Goal: Use online tool/utility: Utilize a website feature to perform a specific function

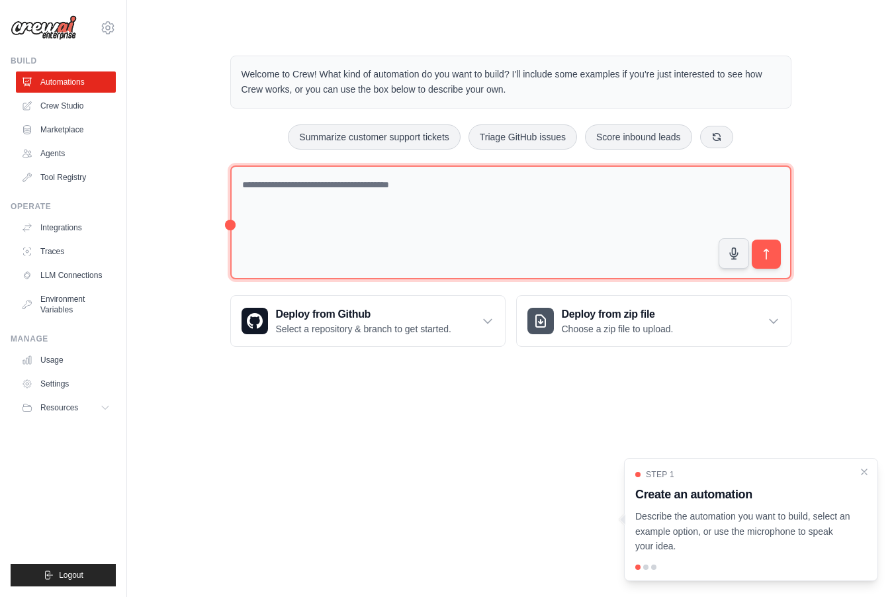
click at [379, 197] on textarea at bounding box center [510, 222] width 561 height 115
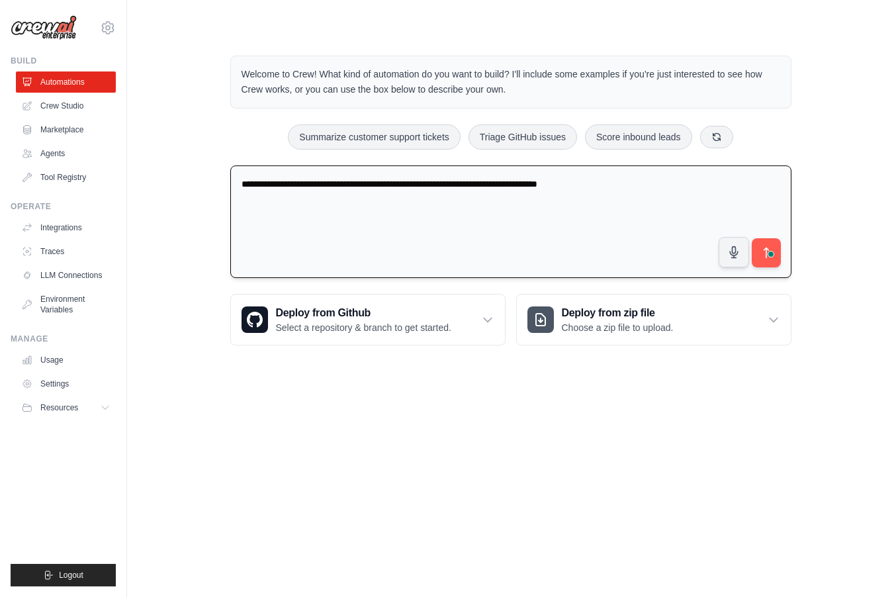
type textarea "**********"
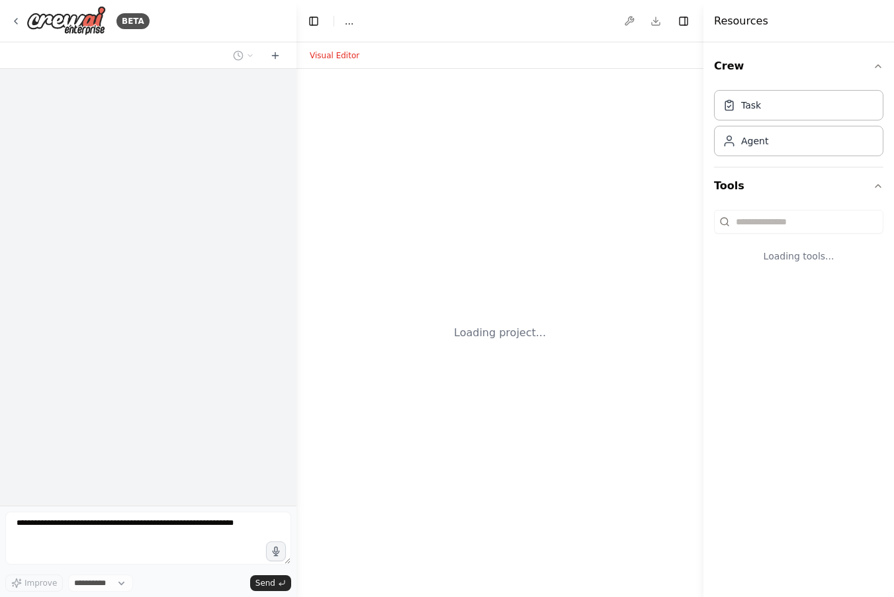
select select "****"
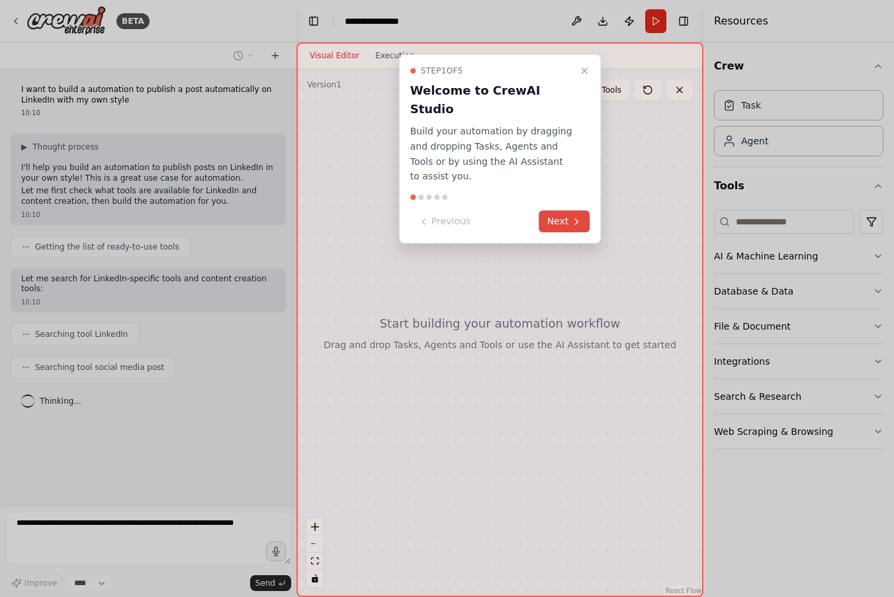
click at [568, 211] on button "Next" at bounding box center [564, 221] width 51 height 22
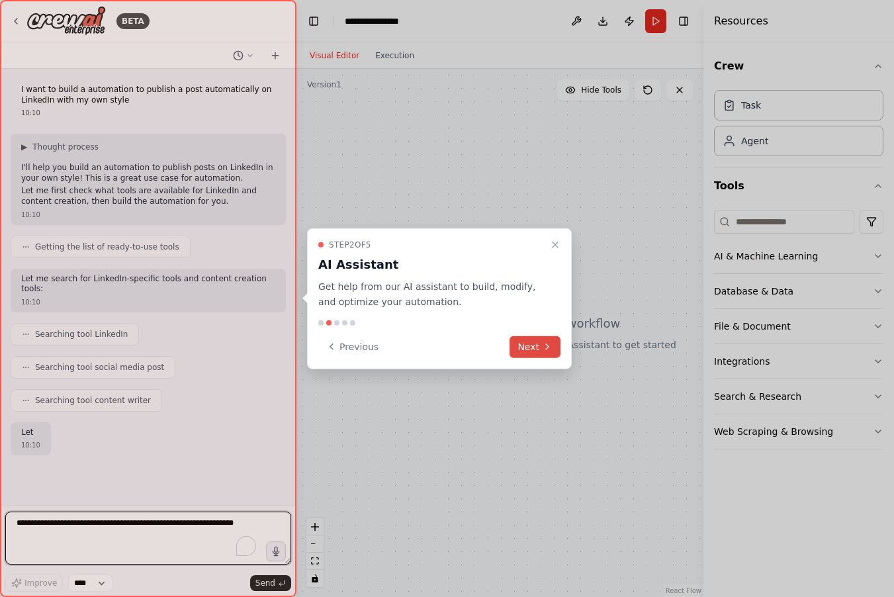
click at [536, 342] on button "Next" at bounding box center [535, 347] width 51 height 22
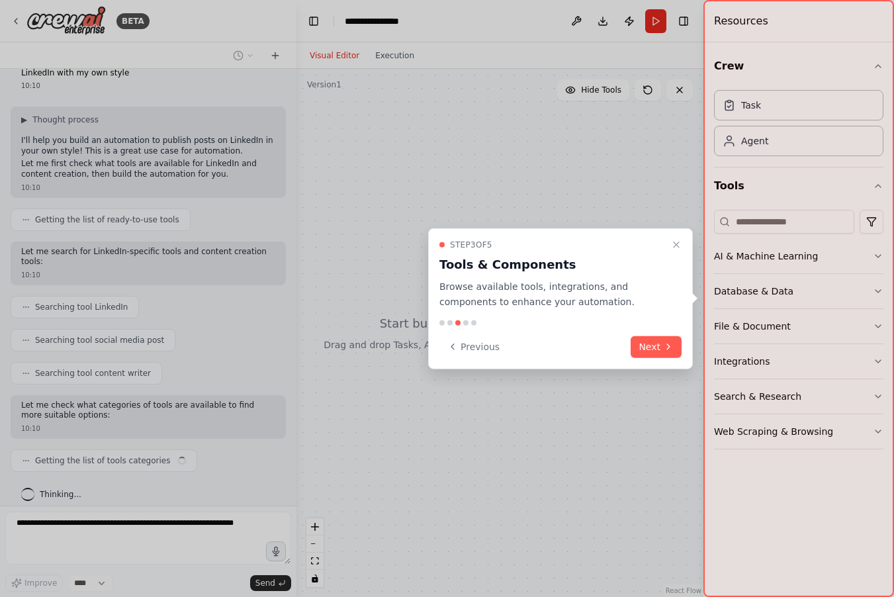
scroll to position [38, 0]
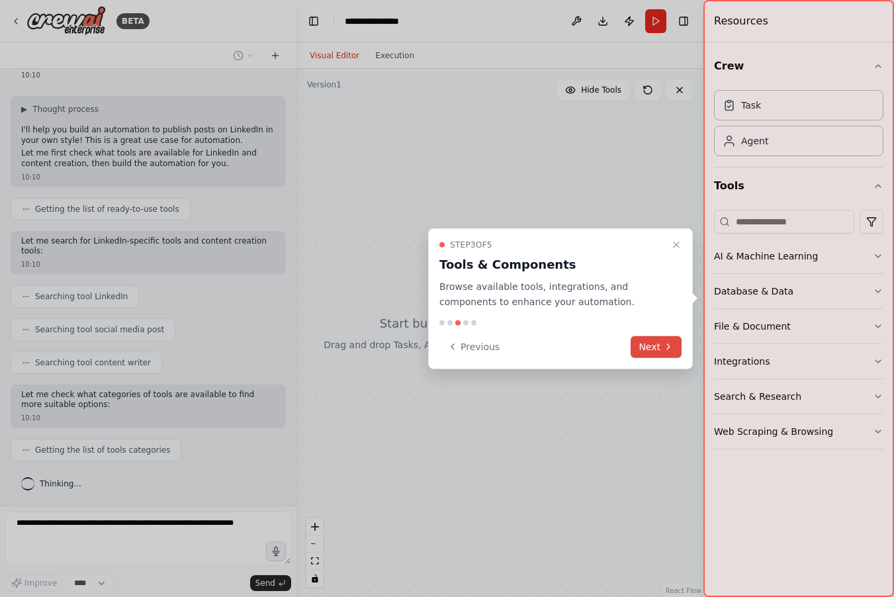
click at [647, 341] on button "Next" at bounding box center [656, 347] width 51 height 22
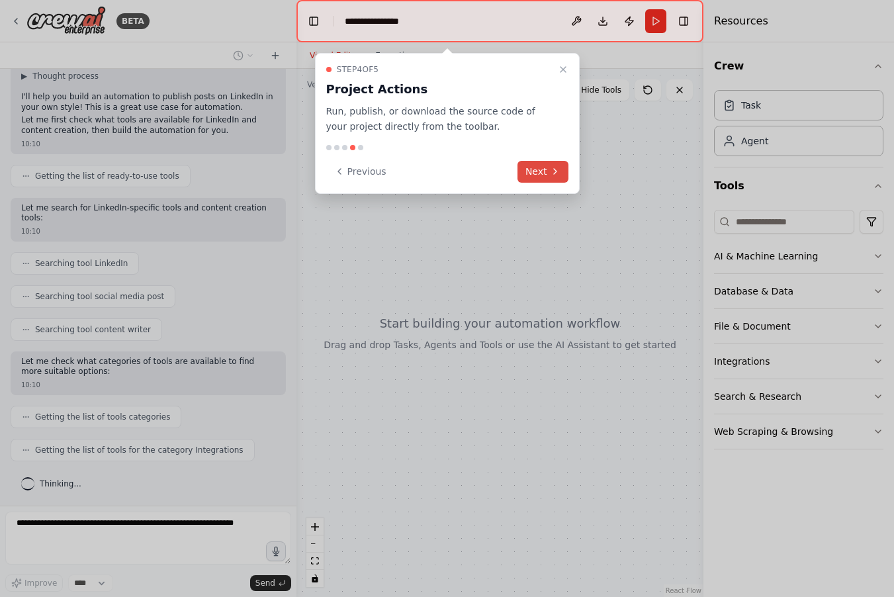
click at [545, 166] on button "Next" at bounding box center [543, 172] width 51 height 22
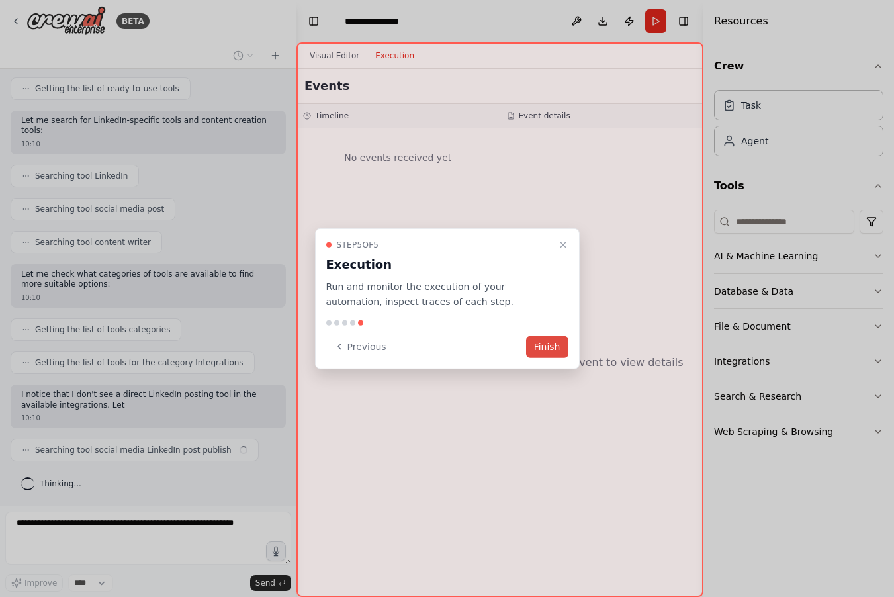
click at [546, 346] on button "Finish" at bounding box center [547, 347] width 42 height 22
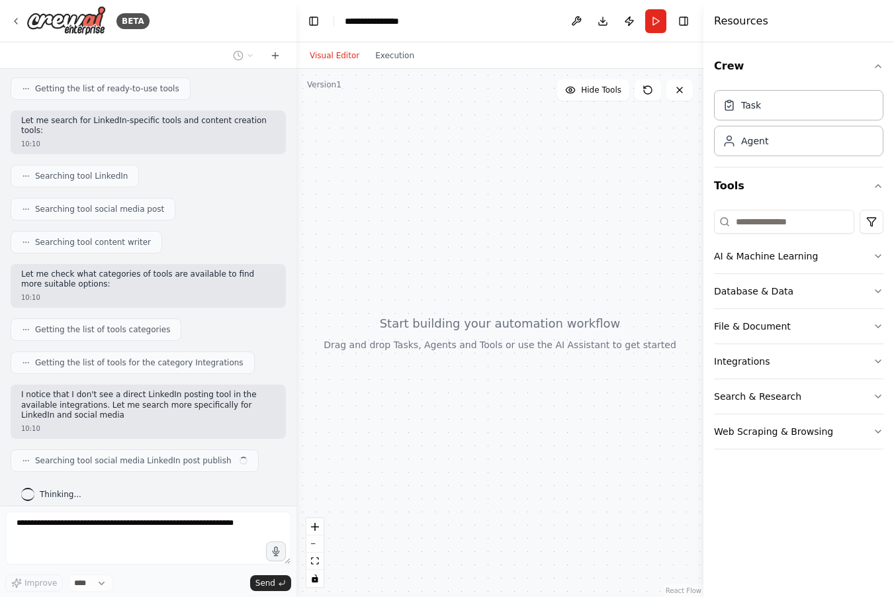
scroll to position [169, 0]
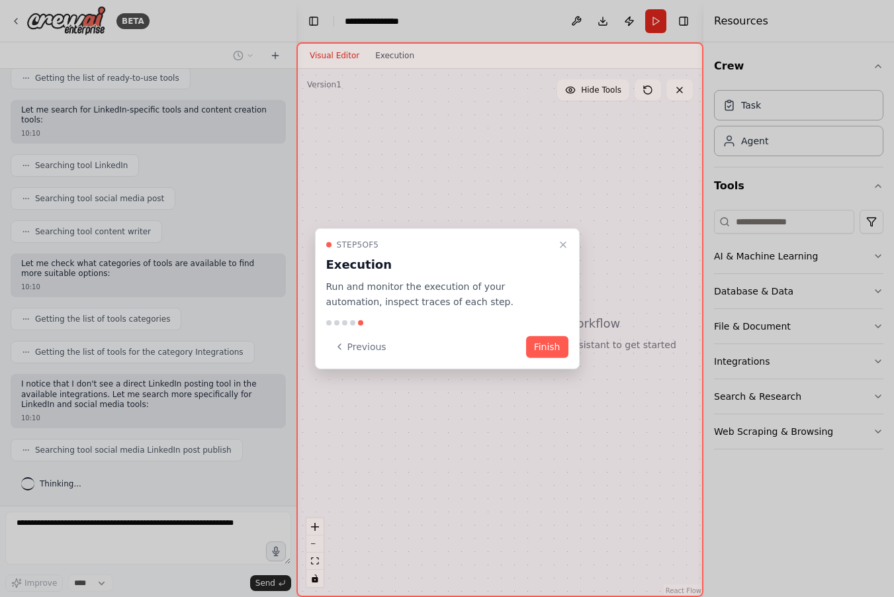
click at [546, 346] on button "Finish" at bounding box center [547, 347] width 42 height 22
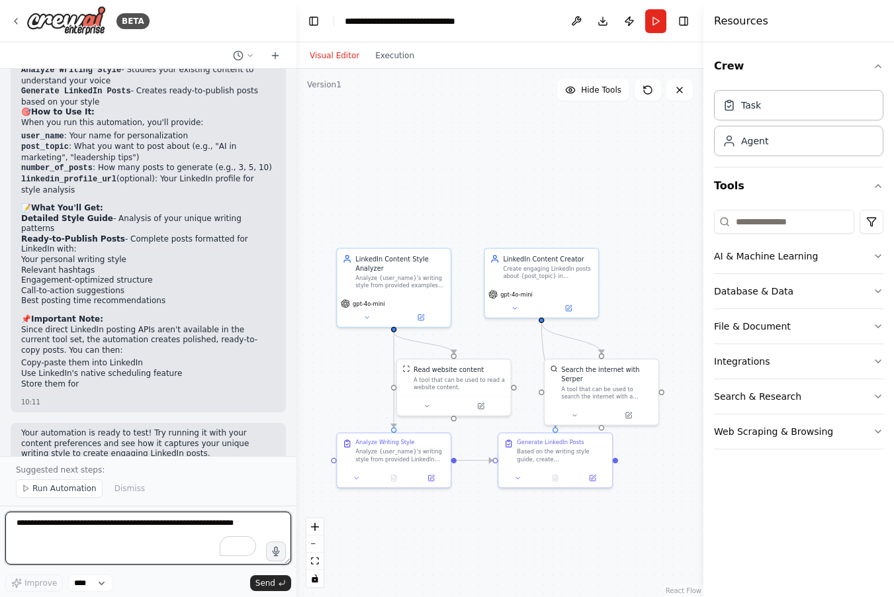
scroll to position [1208, 0]
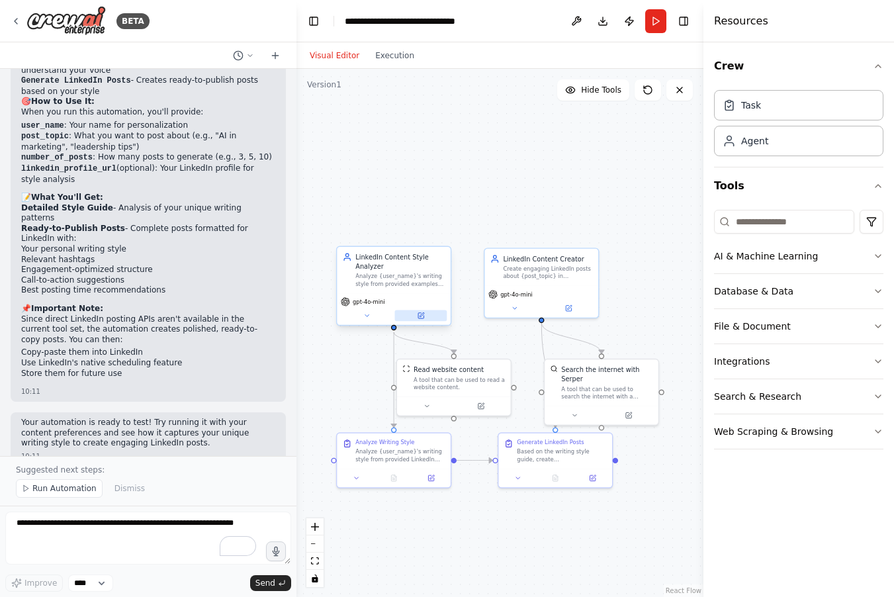
click at [418, 316] on icon at bounding box center [420, 315] width 5 height 5
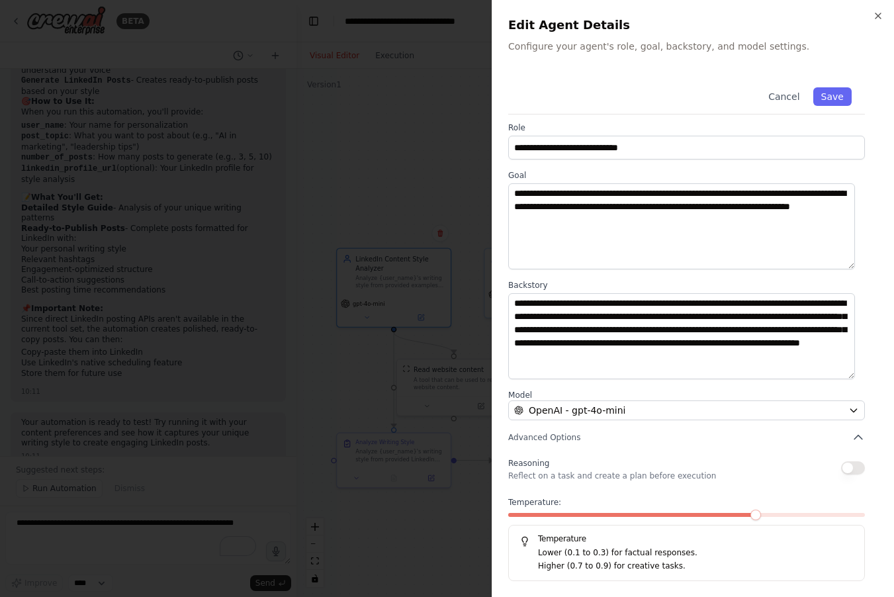
scroll to position [0, 0]
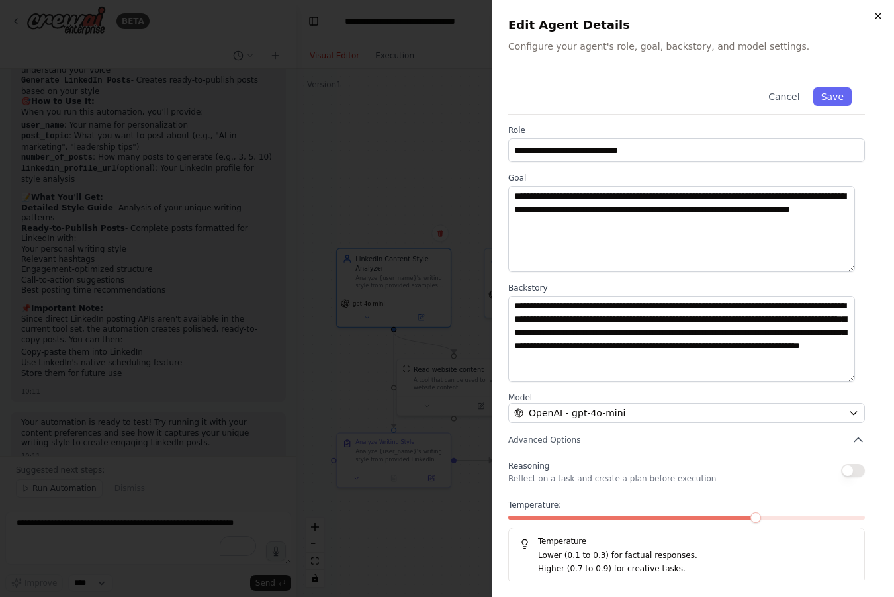
click at [874, 19] on icon "button" at bounding box center [878, 16] width 11 height 11
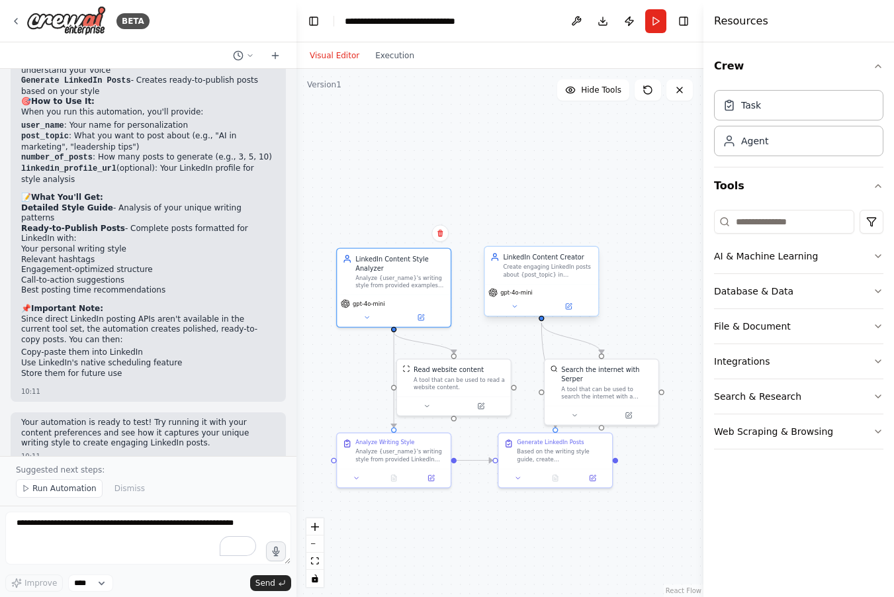
click at [537, 275] on div "Create engaging LinkedIn posts about {post_topic} in {user_name}'s unique writi…" at bounding box center [547, 270] width 89 height 15
click at [569, 308] on icon at bounding box center [568, 306] width 5 height 5
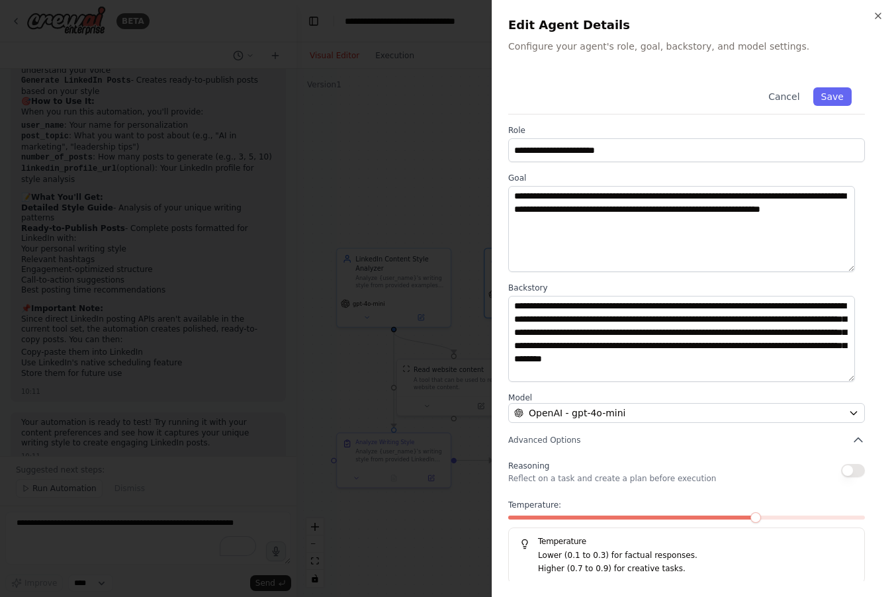
scroll to position [3, 0]
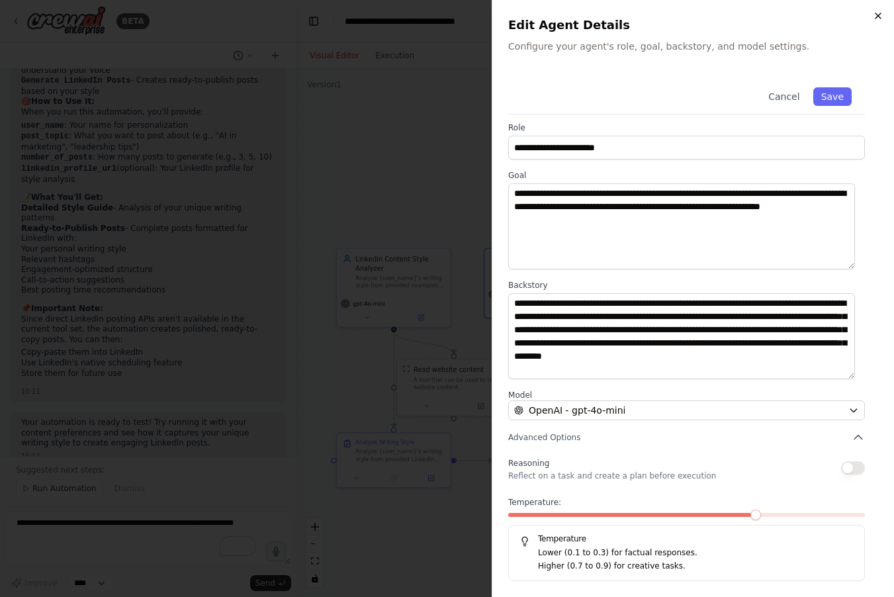
click at [875, 13] on icon "button" at bounding box center [878, 16] width 11 height 11
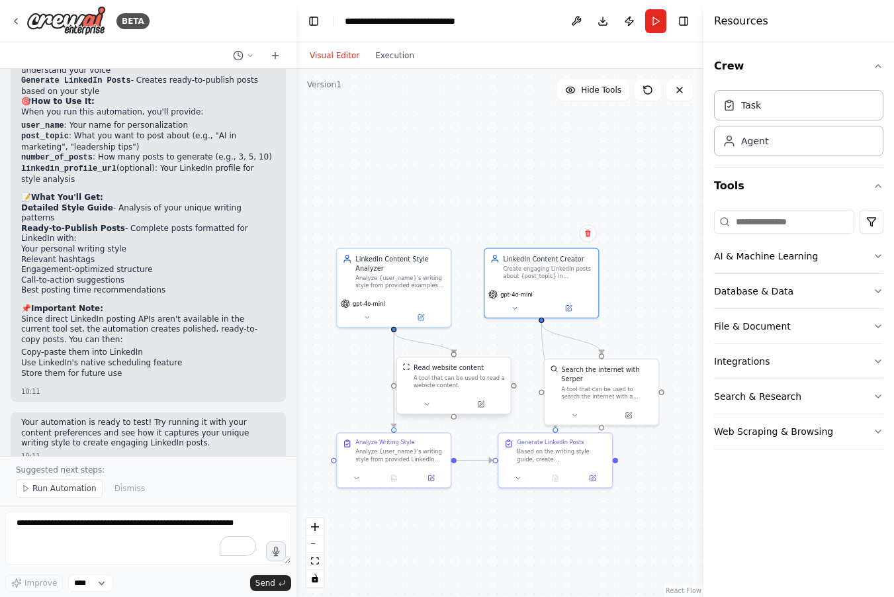
click at [447, 395] on div at bounding box center [454, 404] width 114 height 19
click at [480, 407] on icon at bounding box center [480, 404] width 5 height 5
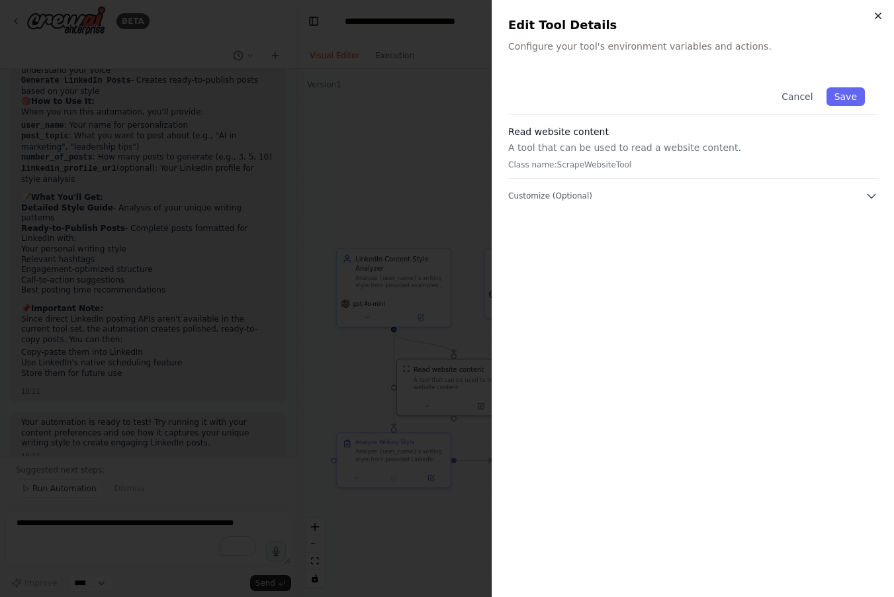
click at [876, 17] on icon "button" at bounding box center [878, 15] width 5 height 5
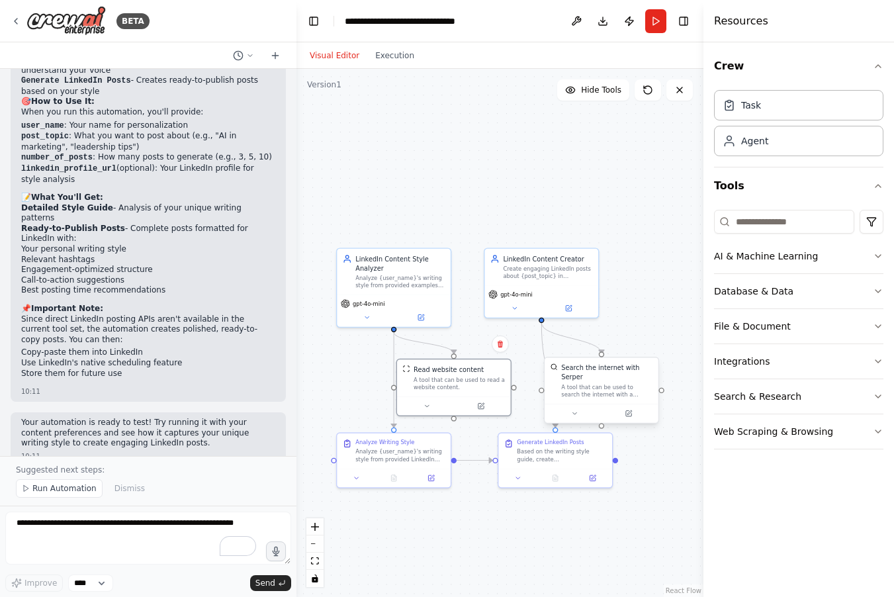
click at [569, 389] on div "A tool that can be used to search the internet with a search_query. Supports di…" at bounding box center [606, 390] width 91 height 15
click at [635, 416] on icon at bounding box center [633, 413] width 5 height 5
click at [631, 416] on icon at bounding box center [633, 413] width 5 height 5
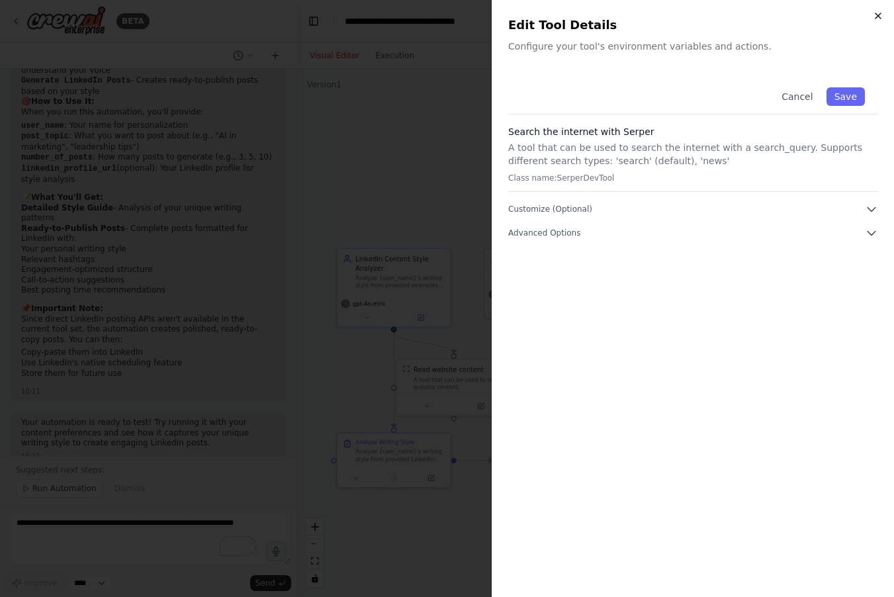
click at [877, 13] on icon "button" at bounding box center [878, 16] width 11 height 11
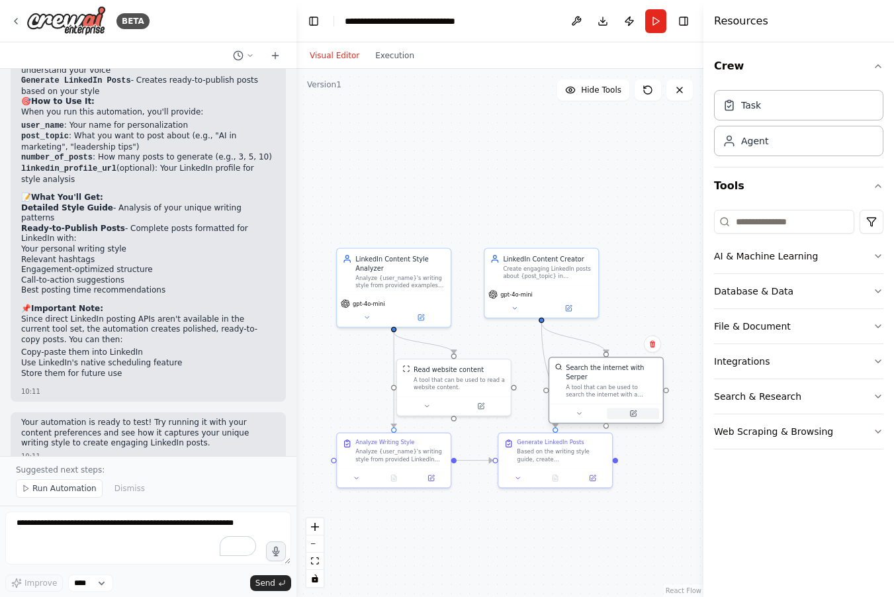
click at [635, 412] on icon at bounding box center [633, 413] width 5 height 5
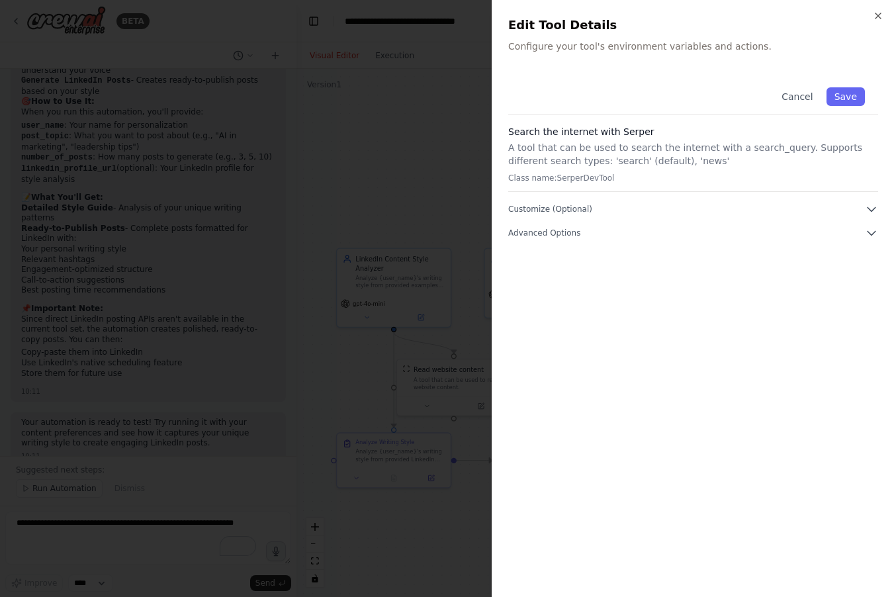
click at [741, 199] on div "Cancel Save Search the internet with [PERSON_NAME] A tool that can be used to s…" at bounding box center [693, 156] width 370 height 165
click at [860, 206] on button "Customize (Optional)" at bounding box center [693, 209] width 370 height 13
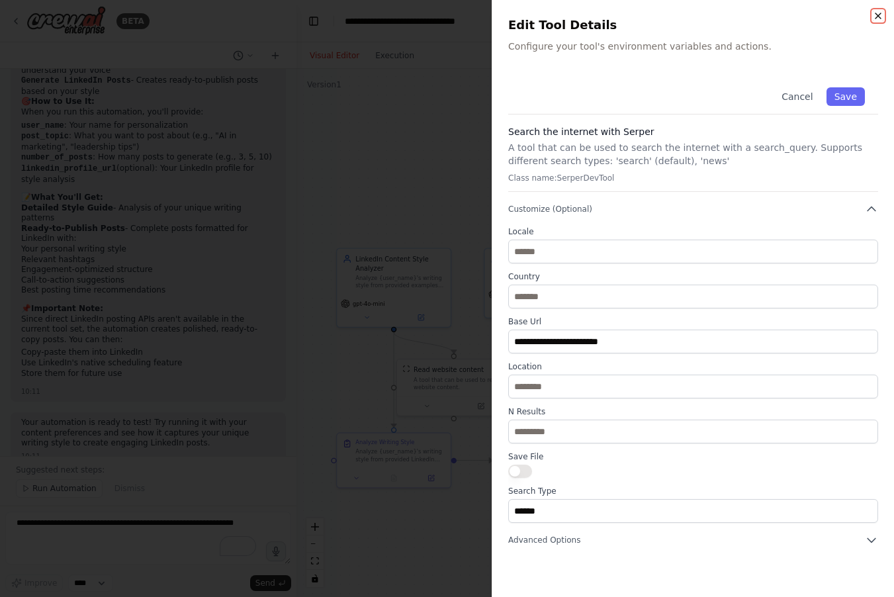
click at [882, 17] on icon "button" at bounding box center [878, 16] width 11 height 11
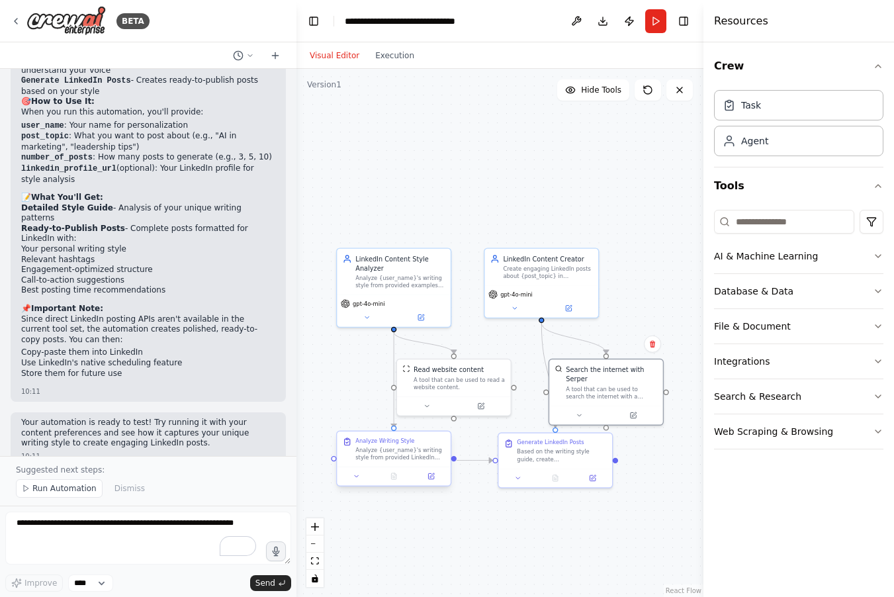
click at [431, 483] on div at bounding box center [394, 476] width 114 height 19
click at [434, 477] on icon at bounding box center [431, 476] width 7 height 7
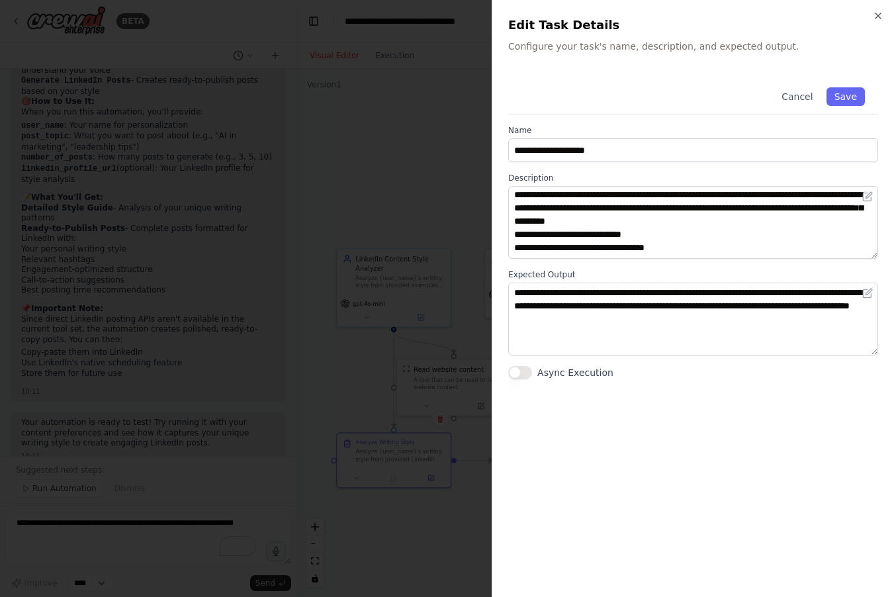
scroll to position [0, 0]
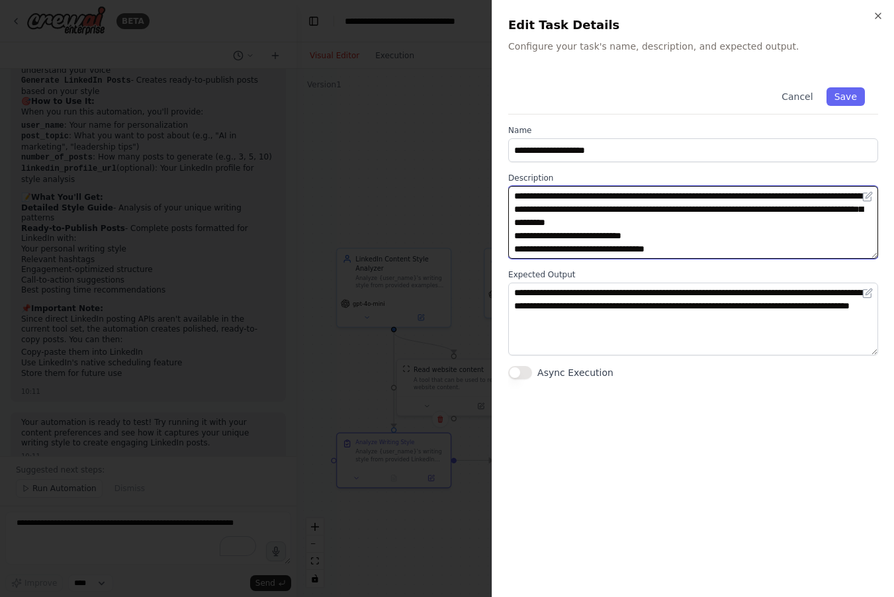
click at [565, 207] on textarea "**********" at bounding box center [693, 222] width 370 height 73
drag, startPoint x: 553, startPoint y: 195, endPoint x: 610, endPoint y: 197, distance: 57.6
click at [610, 197] on textarea "**********" at bounding box center [693, 222] width 370 height 73
paste textarea "**********"
drag, startPoint x: 719, startPoint y: 193, endPoint x: 550, endPoint y: 197, distance: 168.8
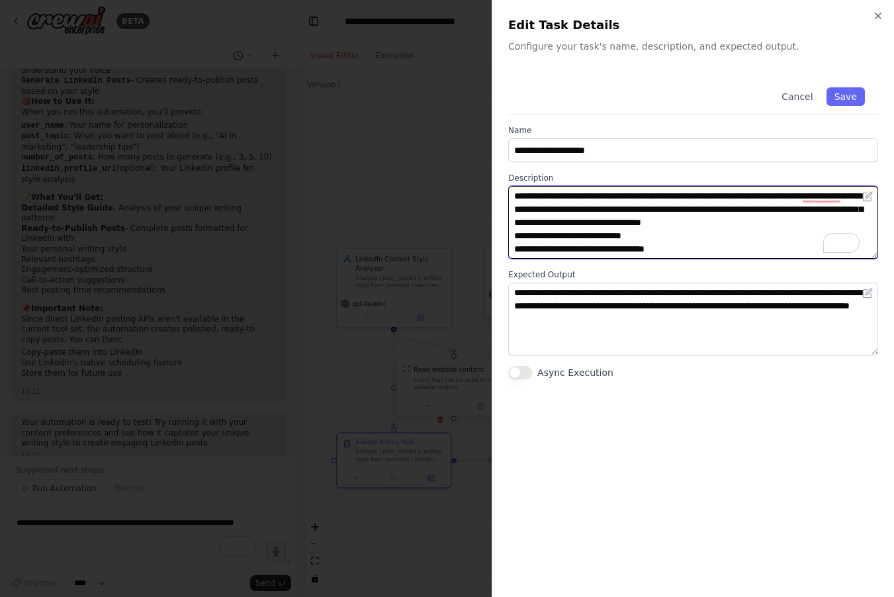
click at [550, 197] on textarea "**********" at bounding box center [693, 222] width 370 height 73
drag, startPoint x: 596, startPoint y: 209, endPoint x: 681, endPoint y: 211, distance: 85.4
click at [681, 211] on textarea "**********" at bounding box center [693, 222] width 370 height 73
paste textarea "**********"
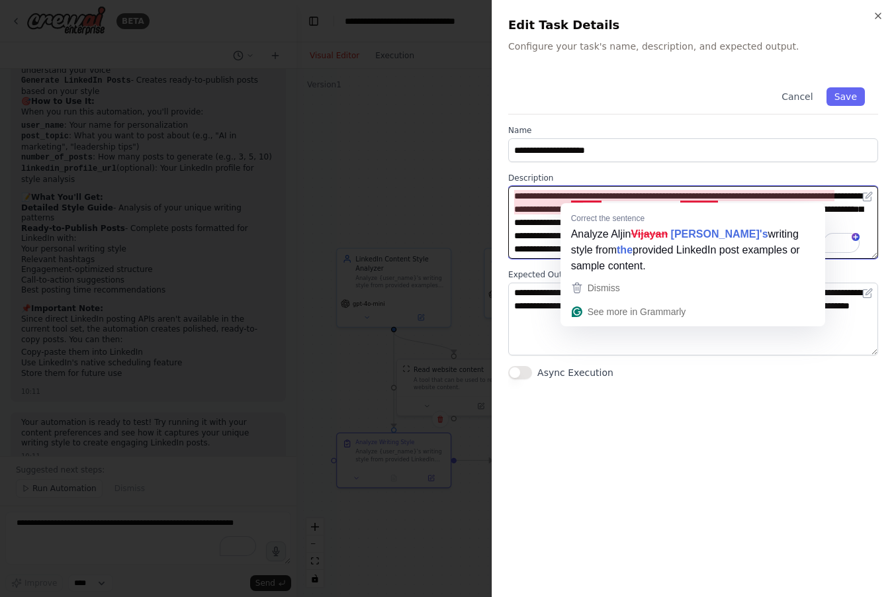
drag, startPoint x: 589, startPoint y: 196, endPoint x: 551, endPoint y: 193, distance: 37.8
click at [551, 193] on textarea "**********" at bounding box center [693, 222] width 370 height 73
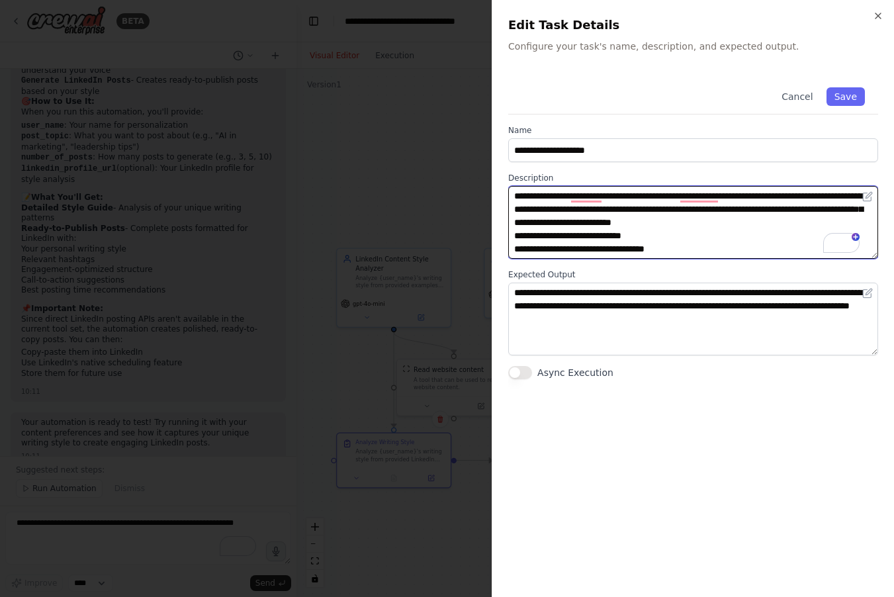
type textarea "**********"
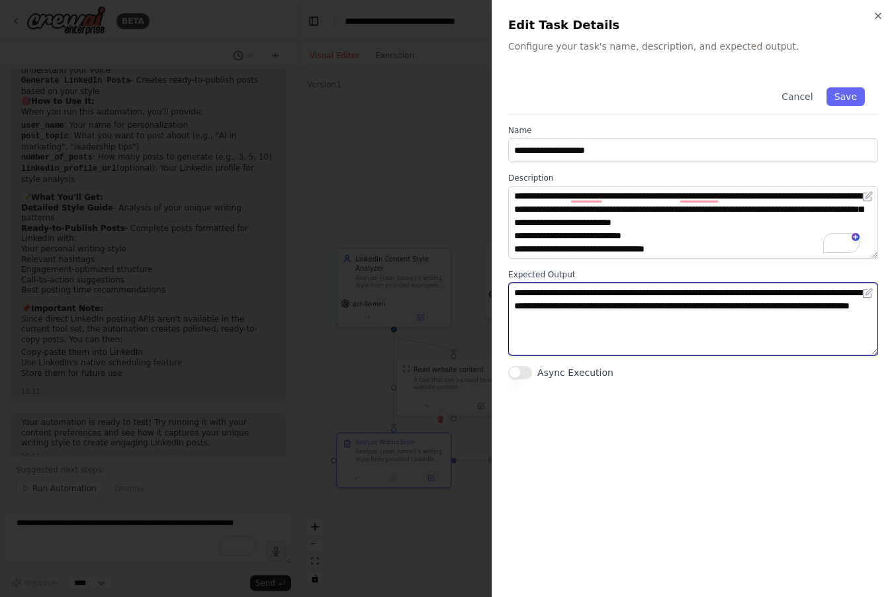
click at [557, 296] on textarea "**********" at bounding box center [693, 319] width 370 height 73
drag, startPoint x: 576, startPoint y: 304, endPoint x: 515, endPoint y: 303, distance: 60.9
click at [515, 303] on textarea "**********" at bounding box center [693, 319] width 370 height 73
paste textarea "To enrich screen reader interactions, please activate Accessibility in Grammarl…"
type textarea "**********"
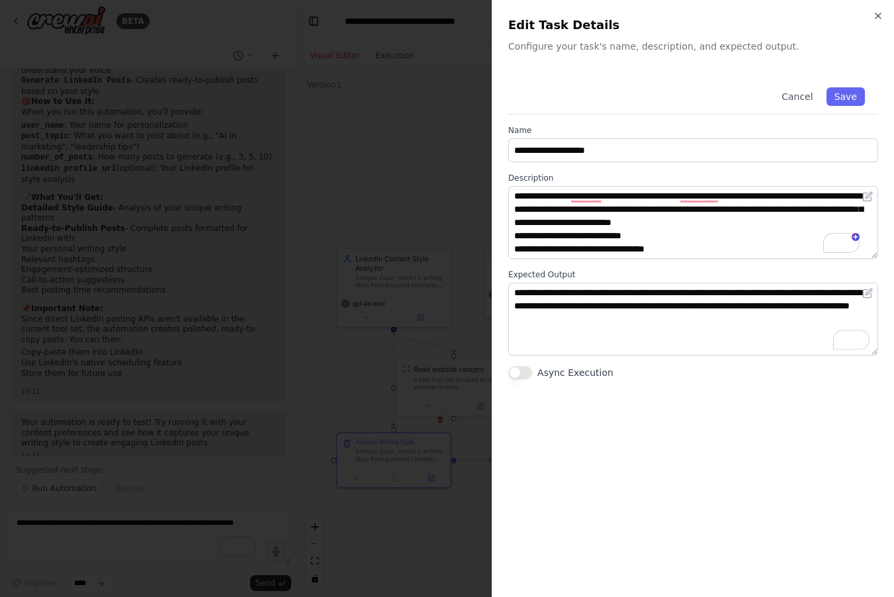
click at [518, 371] on button "Async Execution" at bounding box center [520, 372] width 24 height 13
click at [844, 93] on button "Save" at bounding box center [846, 96] width 38 height 19
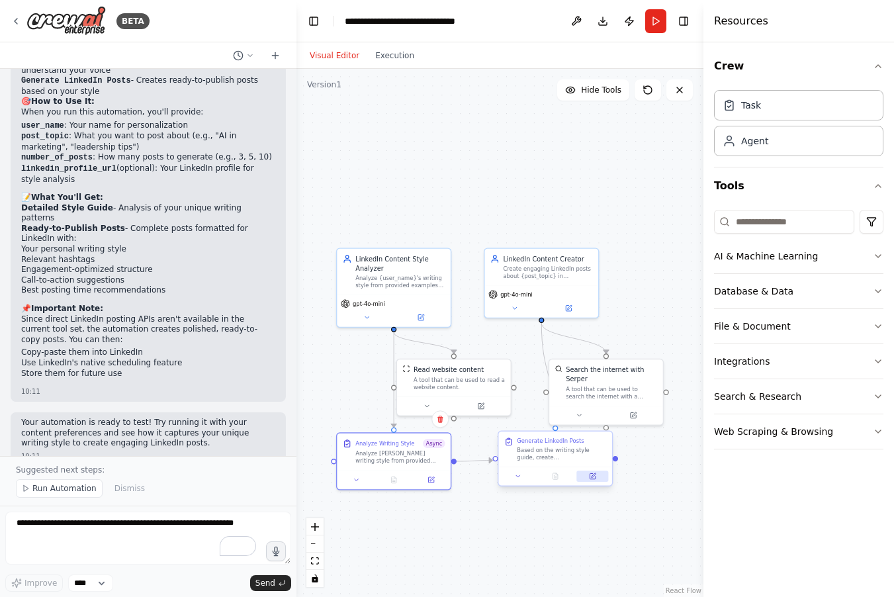
click at [597, 478] on button at bounding box center [593, 476] width 32 height 11
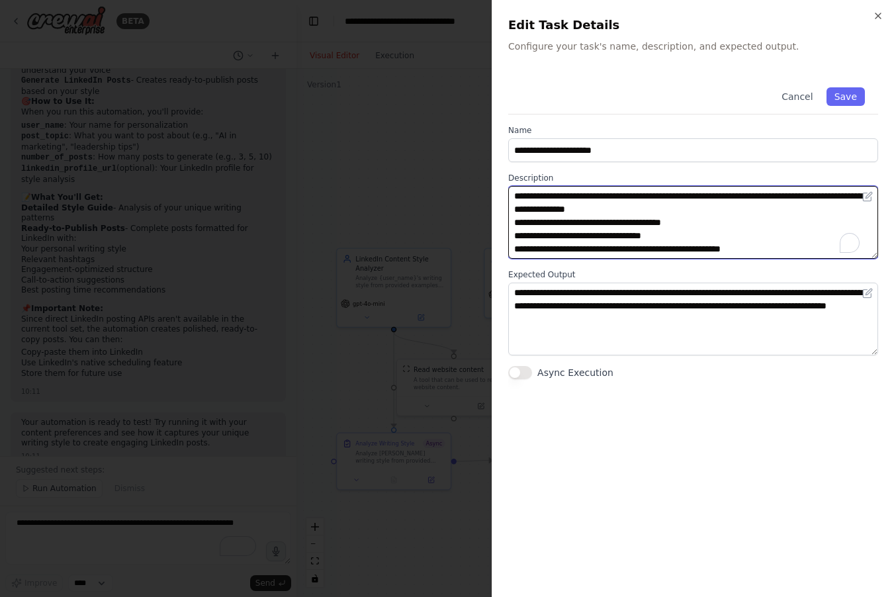
drag, startPoint x: 769, startPoint y: 193, endPoint x: 685, endPoint y: 197, distance: 83.5
click at [685, 197] on textarea "**********" at bounding box center [693, 222] width 370 height 73
click at [684, 224] on textarea "**********" at bounding box center [693, 222] width 370 height 73
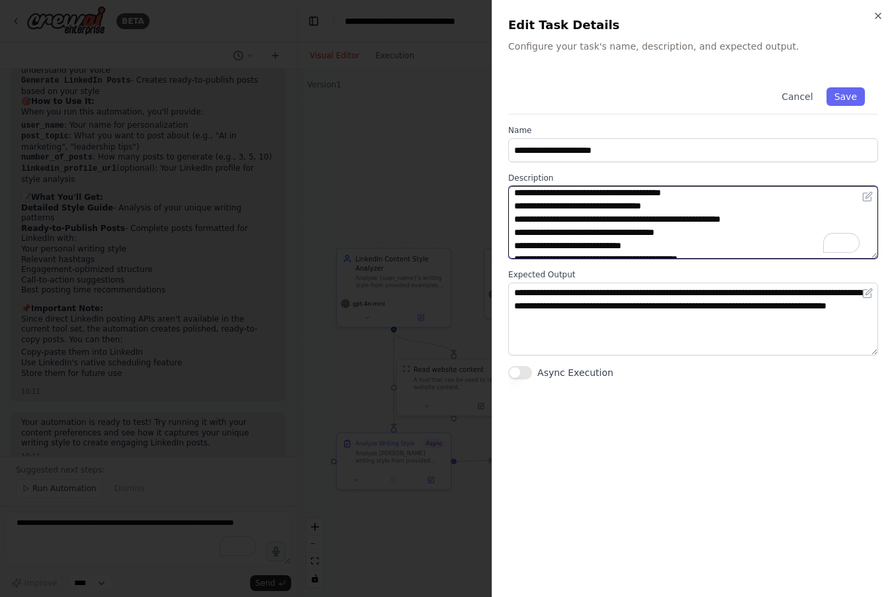
drag, startPoint x: 612, startPoint y: 205, endPoint x: 550, endPoint y: 205, distance: 61.6
click at [550, 205] on textarea "**********" at bounding box center [693, 222] width 370 height 73
click at [561, 234] on textarea "**********" at bounding box center [693, 222] width 370 height 73
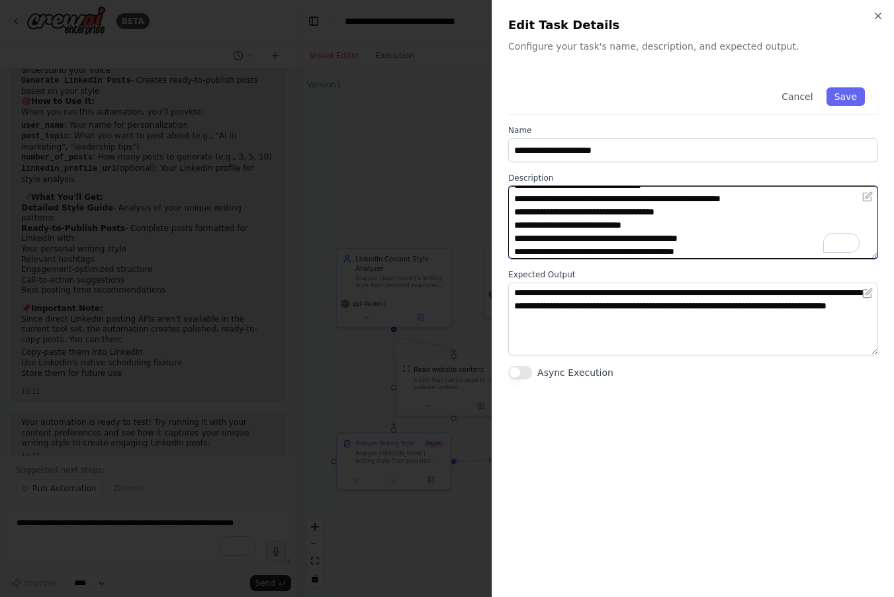
type textarea "**********"
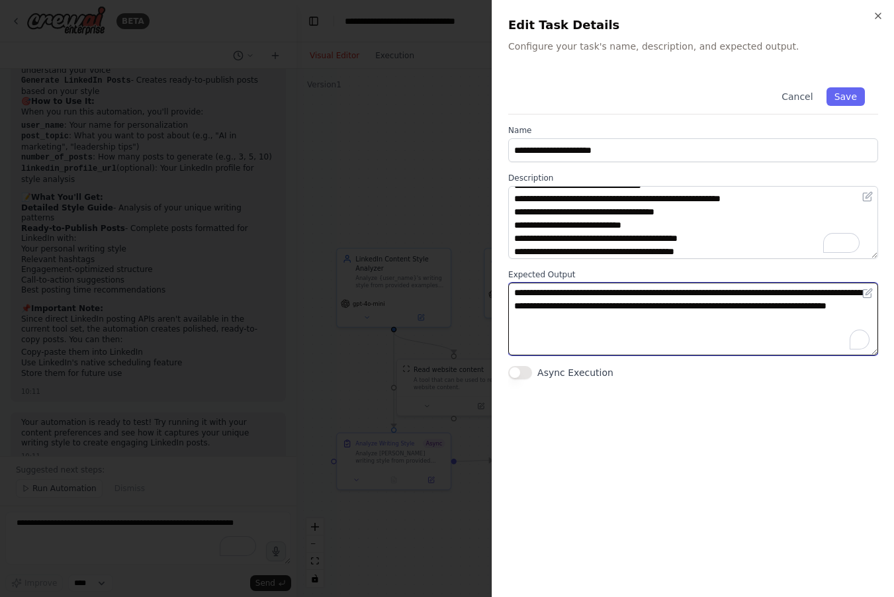
drag, startPoint x: 579, startPoint y: 291, endPoint x: 518, endPoint y: 291, distance: 61.6
click at [518, 291] on textarea "**********" at bounding box center [693, 319] width 370 height 73
click at [610, 309] on textarea "**********" at bounding box center [693, 319] width 370 height 73
type textarea "**********"
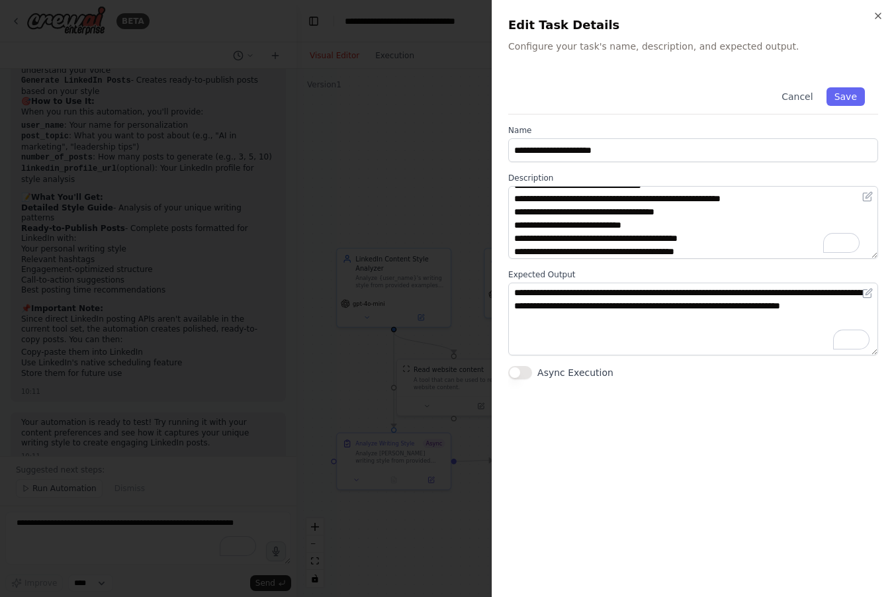
click at [526, 371] on button "Async Execution" at bounding box center [520, 372] width 24 height 13
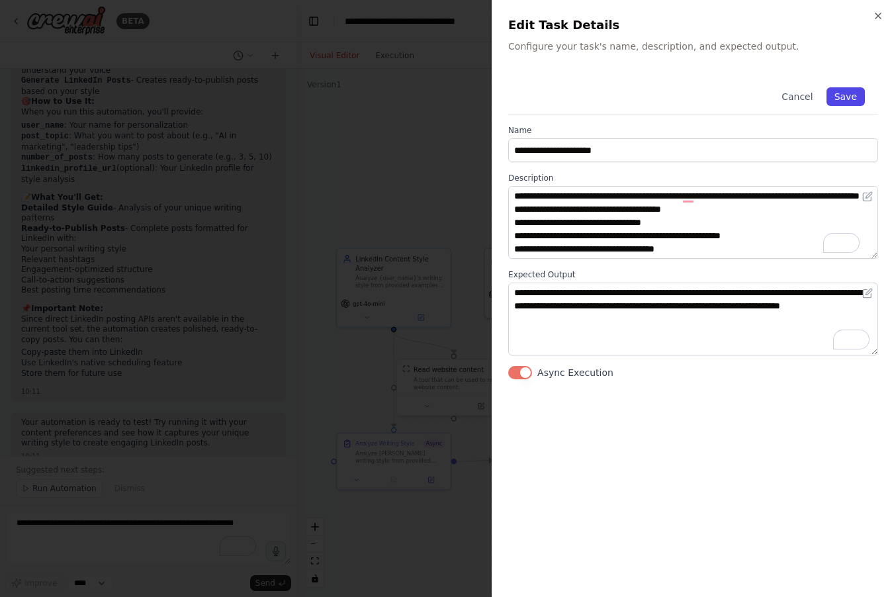
click at [838, 101] on button "Save" at bounding box center [846, 96] width 38 height 19
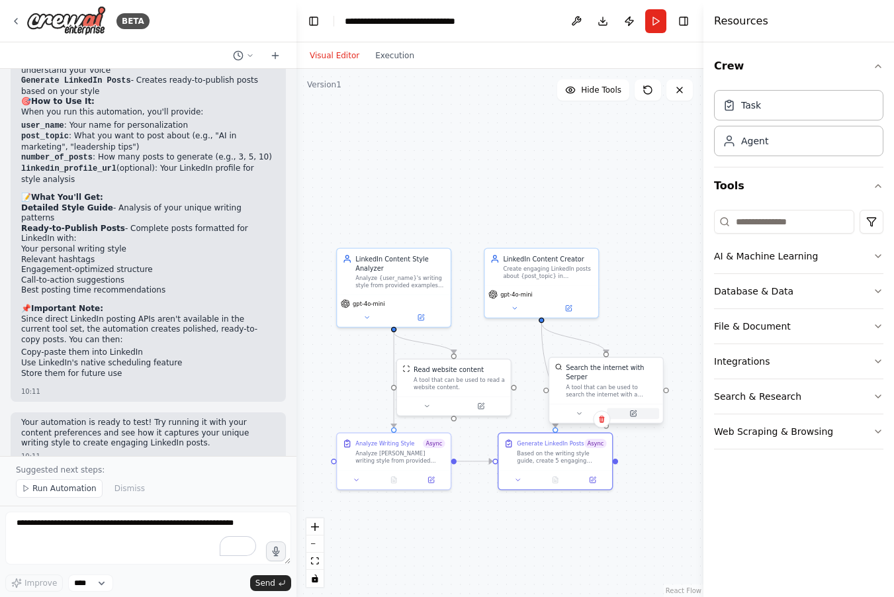
click at [633, 414] on icon at bounding box center [634, 412] width 5 height 5
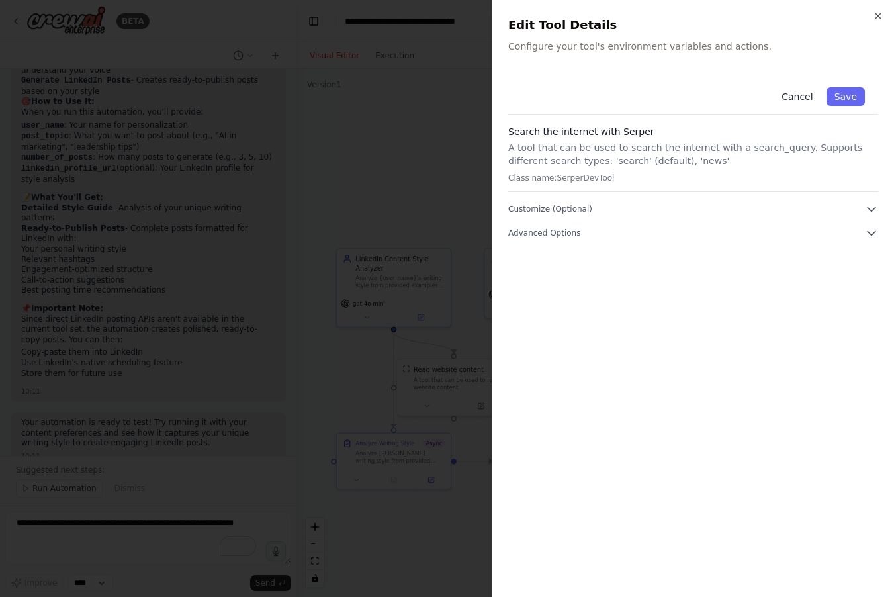
click at [802, 97] on button "Cancel" at bounding box center [797, 96] width 47 height 19
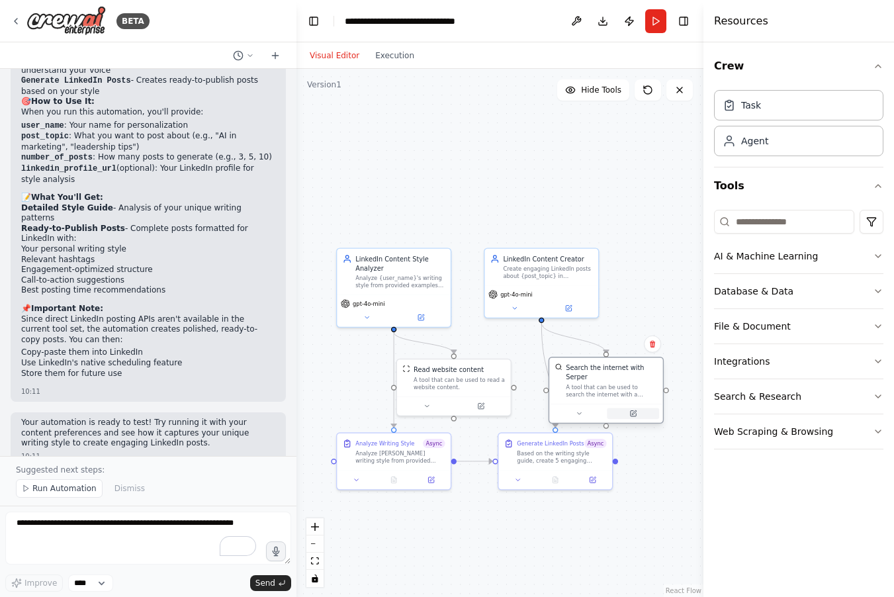
click at [633, 415] on icon at bounding box center [633, 413] width 5 height 5
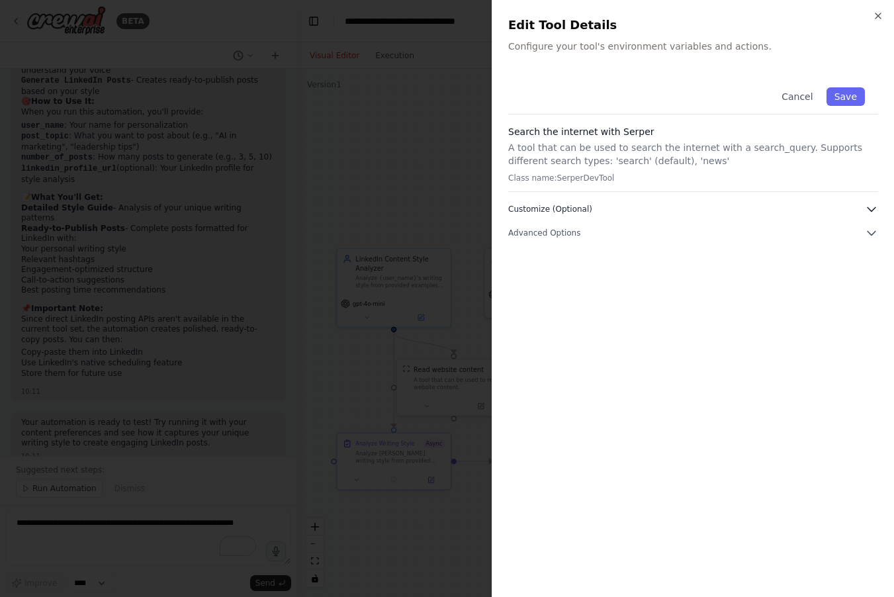
click at [604, 210] on button "Customize (Optional)" at bounding box center [693, 209] width 370 height 13
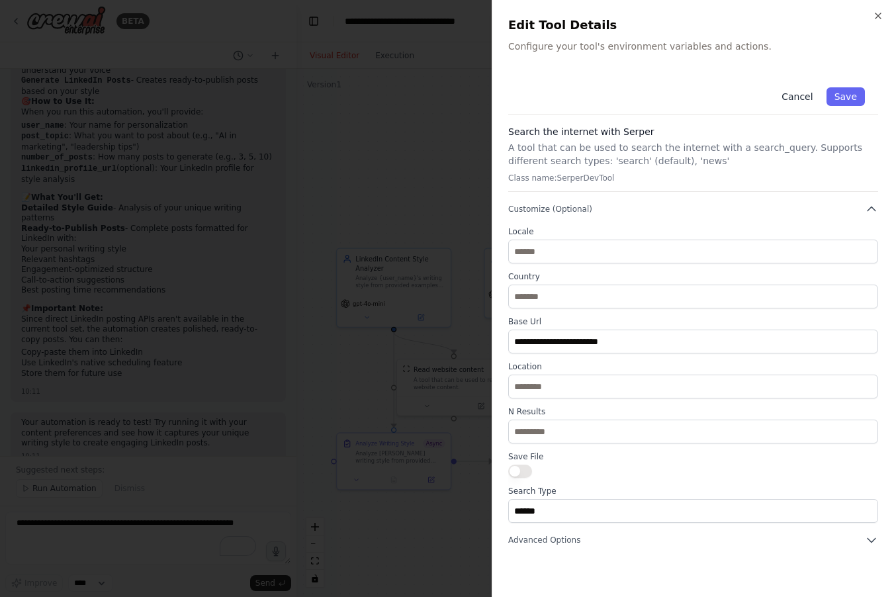
click at [780, 103] on button "Cancel" at bounding box center [797, 96] width 47 height 19
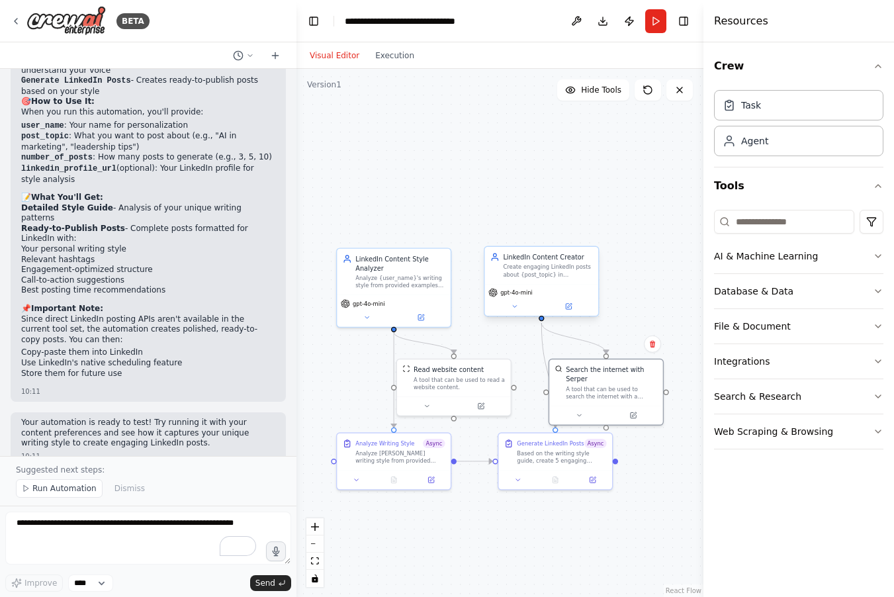
click at [534, 273] on div "Create engaging LinkedIn posts about {post_topic} in {user_name}'s unique writi…" at bounding box center [547, 270] width 89 height 15
click at [435, 274] on div "Analyze {user_name}'s writing style from provided examples and create a detaile…" at bounding box center [399, 280] width 89 height 15
click at [420, 318] on icon at bounding box center [420, 315] width 7 height 7
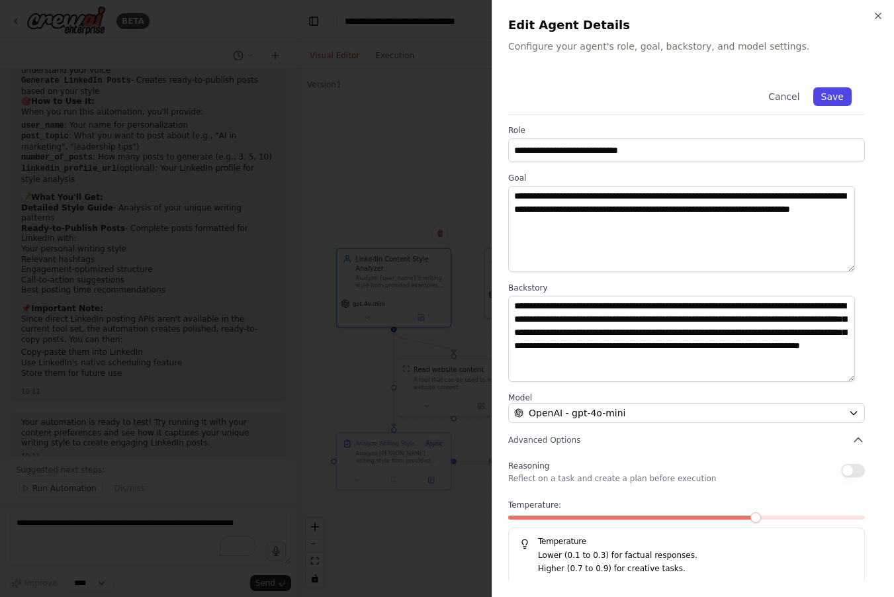
click at [825, 93] on button "Save" at bounding box center [833, 96] width 38 height 19
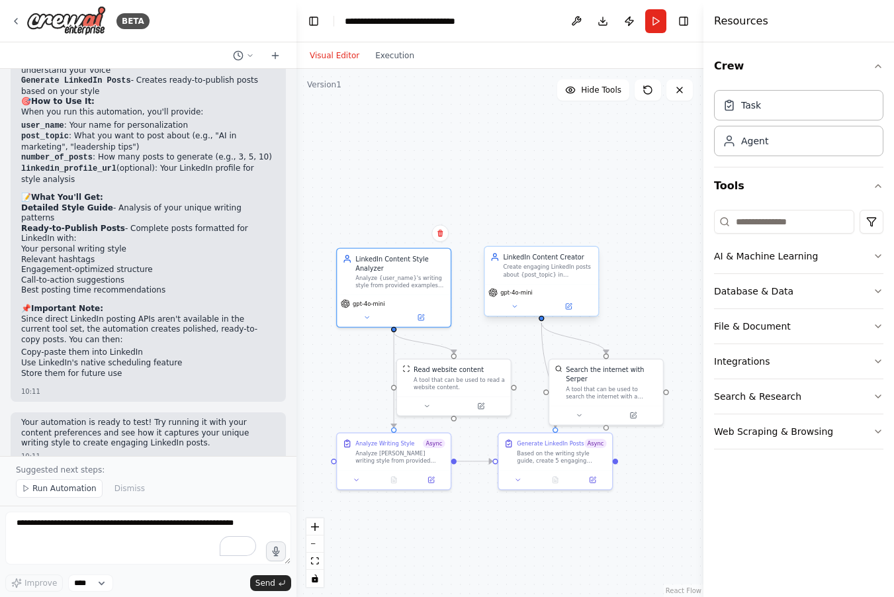
click at [539, 290] on div "gpt-4o-mini" at bounding box center [542, 292] width 106 height 9
click at [569, 308] on icon at bounding box center [568, 306] width 5 height 5
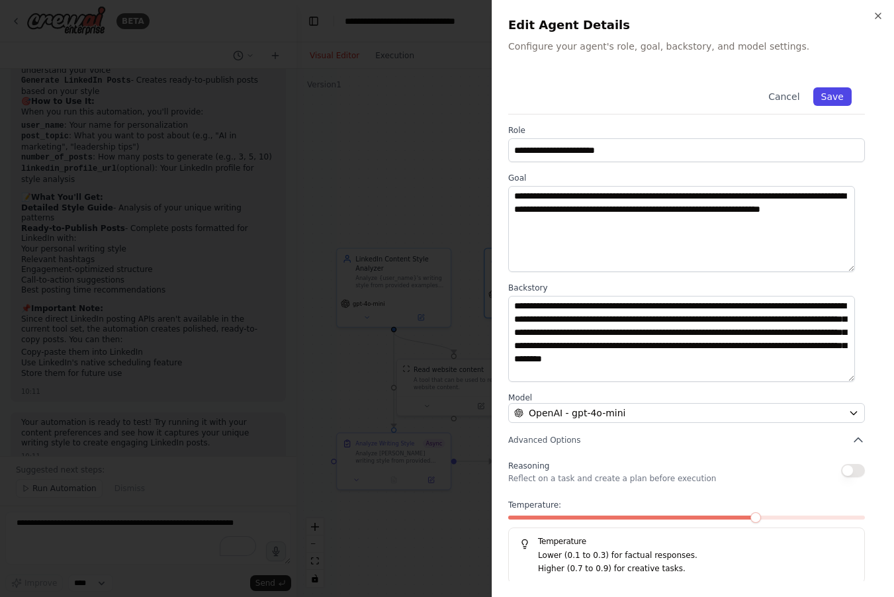
click at [832, 95] on button "Save" at bounding box center [833, 96] width 38 height 19
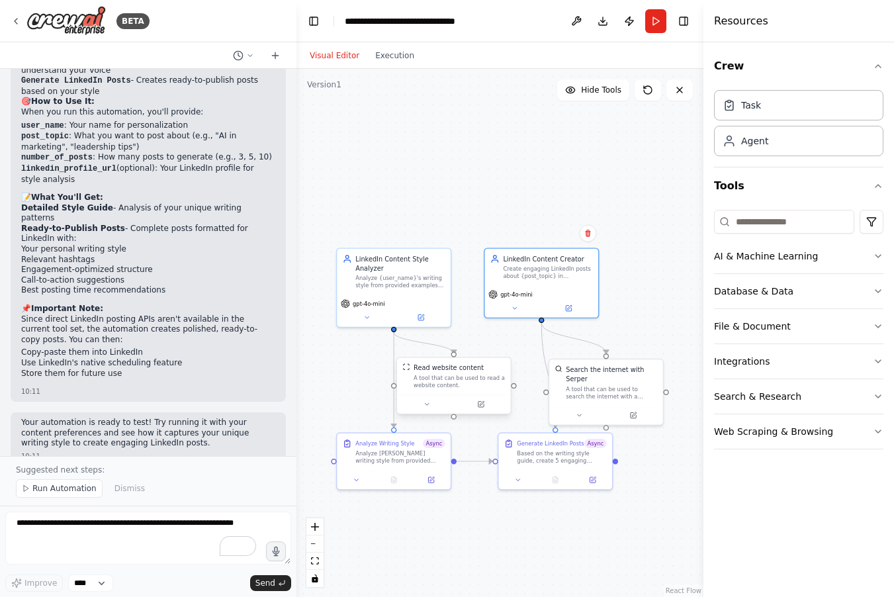
click at [434, 393] on div "Read website content A tool that can be used to read a website content." at bounding box center [454, 375] width 114 height 37
drag, startPoint x: 487, startPoint y: 406, endPoint x: 504, endPoint y: 407, distance: 16.6
click at [487, 406] on button at bounding box center [481, 403] width 52 height 11
click at [492, 408] on button at bounding box center [485, 403] width 52 height 11
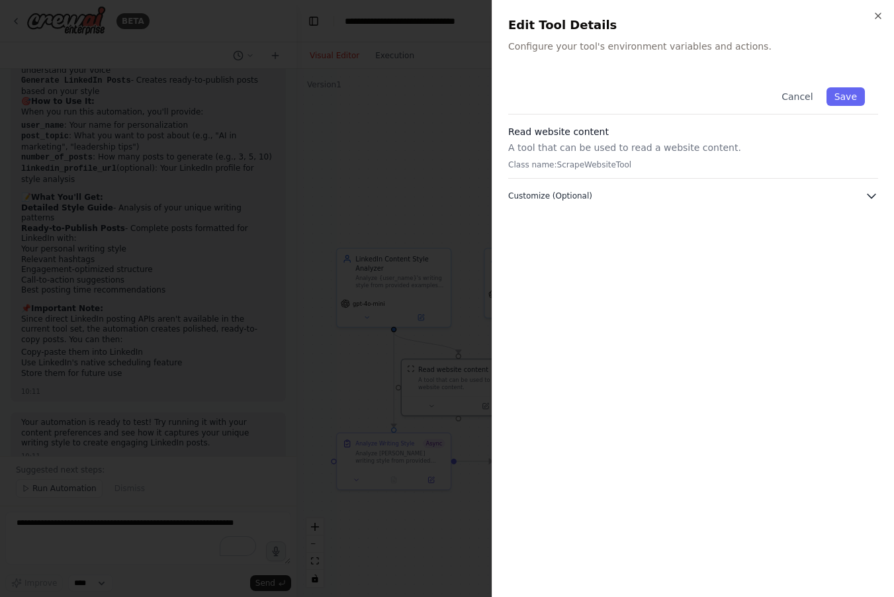
click at [623, 195] on button "Customize (Optional)" at bounding box center [693, 195] width 370 height 13
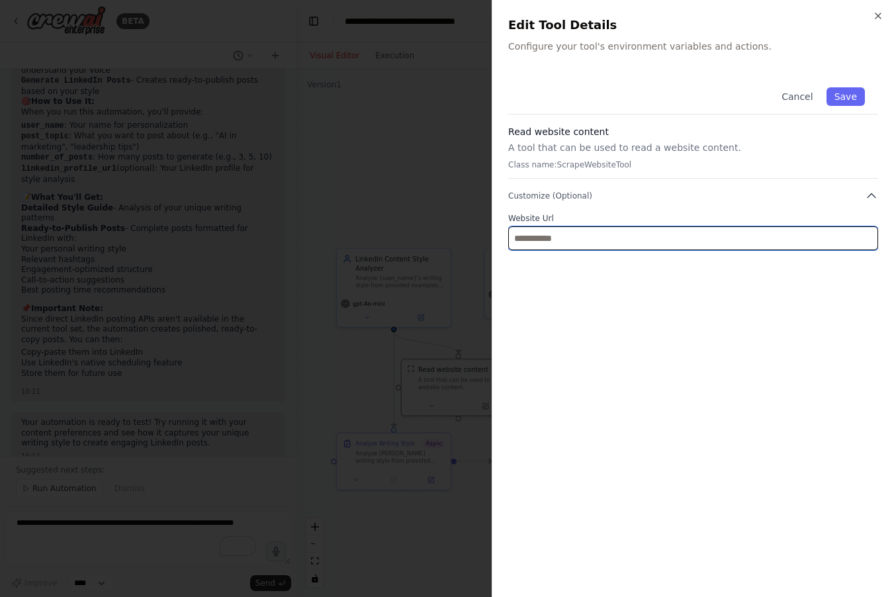
click at [592, 240] on input "text" at bounding box center [693, 238] width 370 height 24
paste input "**********"
type input "**********"
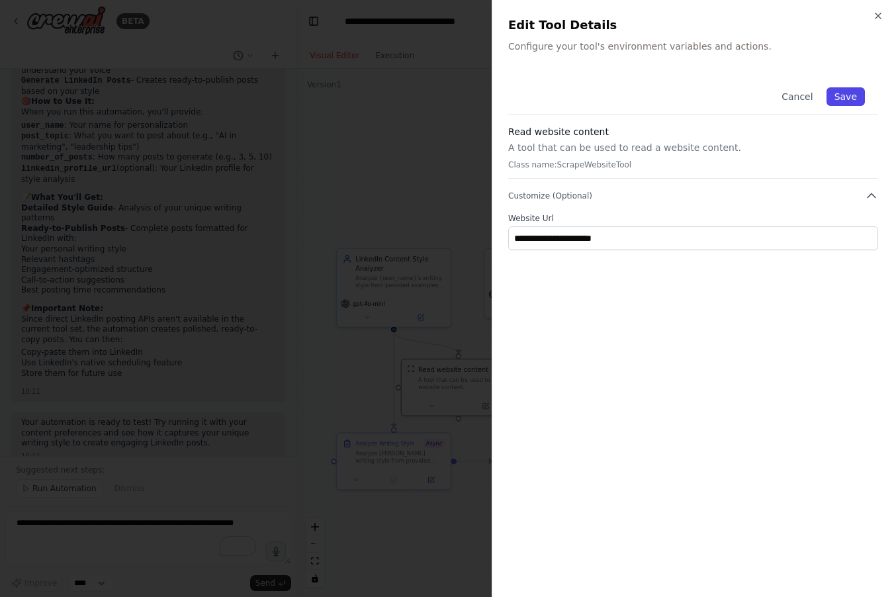
click at [843, 93] on button "Save" at bounding box center [846, 96] width 38 height 19
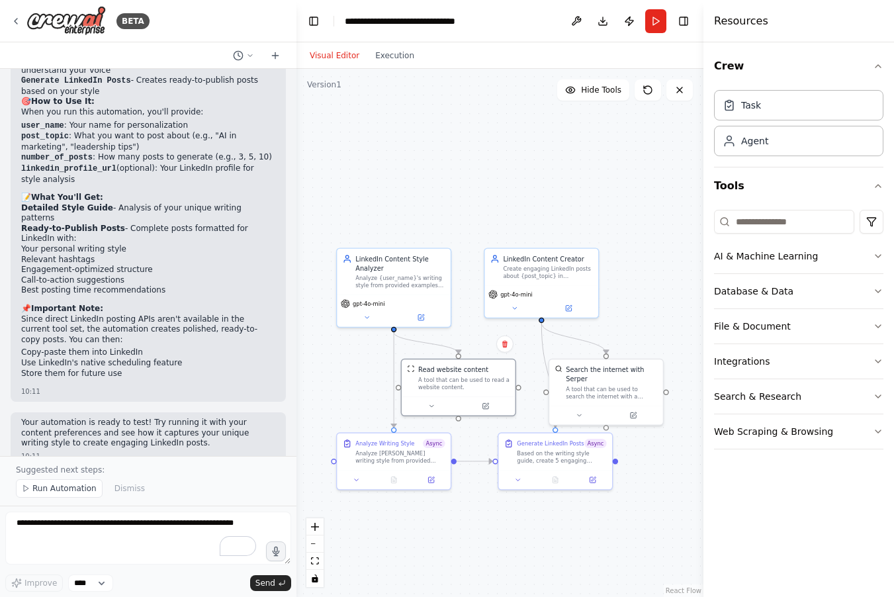
click at [784, 532] on div "Crew Task Agent Tools AI & Machine Learning Database & Data File & Document Int…" at bounding box center [799, 319] width 191 height 555
click at [821, 259] on button "AI & Machine Learning" at bounding box center [798, 256] width 169 height 34
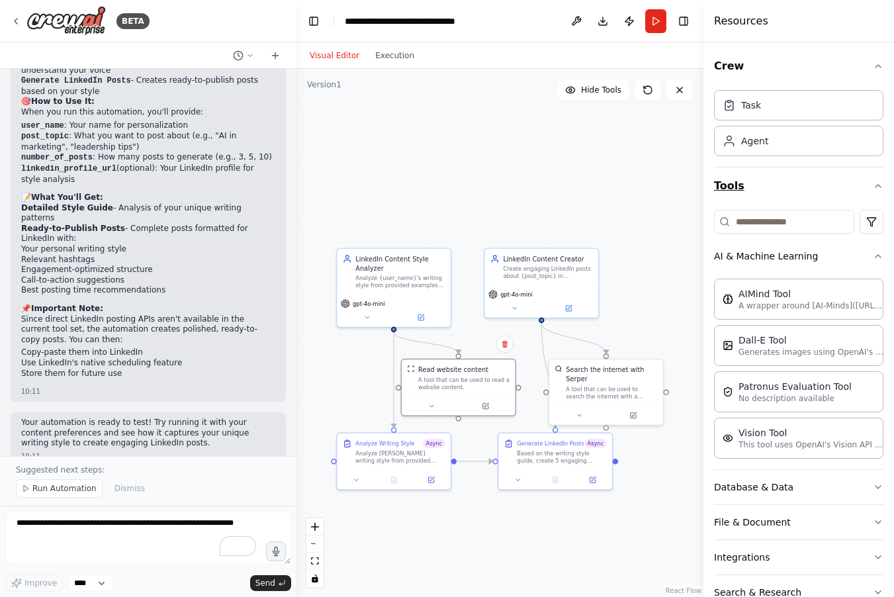
click at [873, 186] on icon "button" at bounding box center [878, 186] width 11 height 11
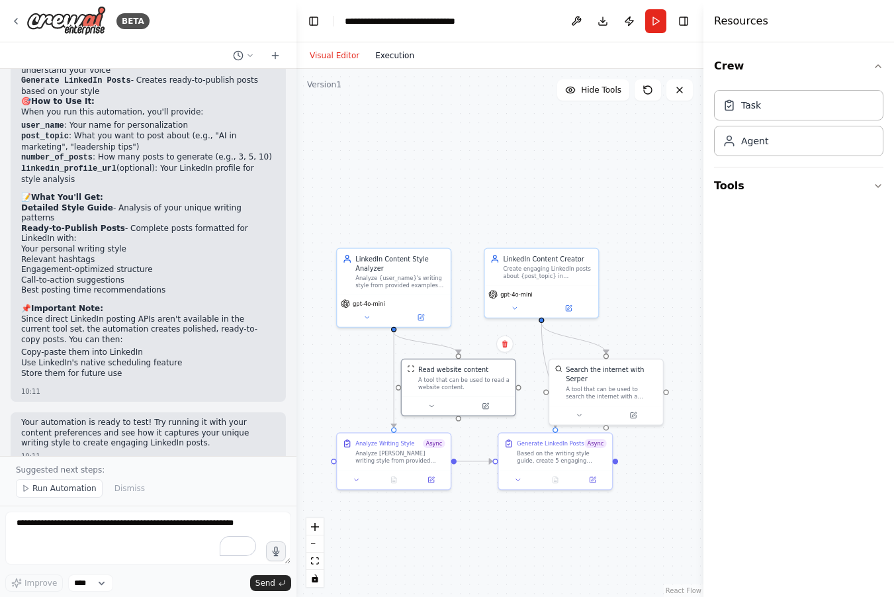
click at [402, 60] on button "Execution" at bounding box center [394, 56] width 55 height 16
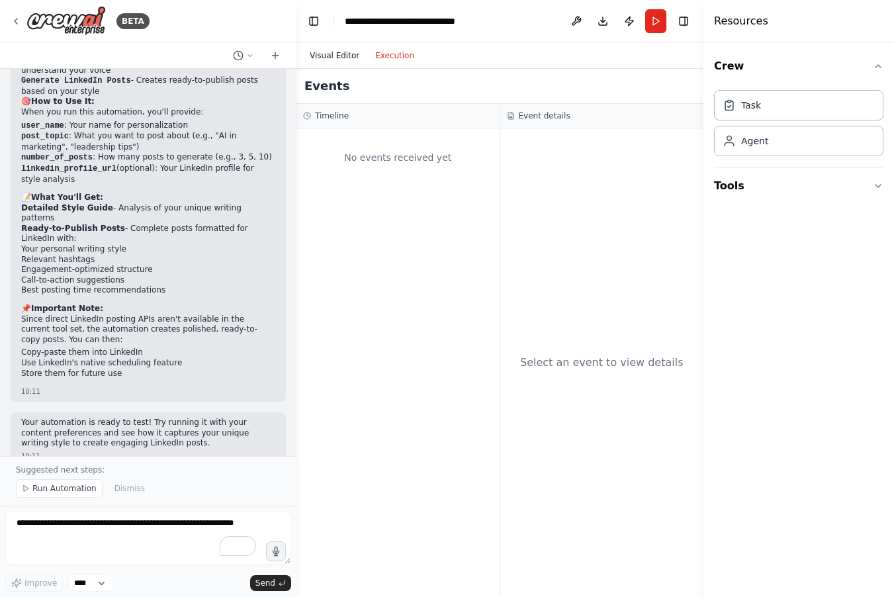
click at [334, 55] on button "Visual Editor" at bounding box center [335, 56] width 66 height 16
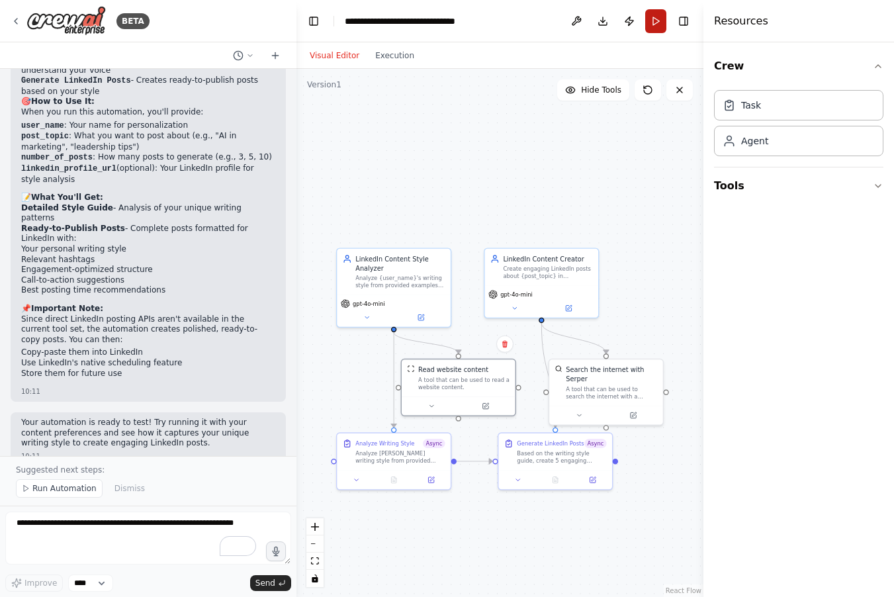
click at [659, 22] on button "Run" at bounding box center [655, 21] width 21 height 24
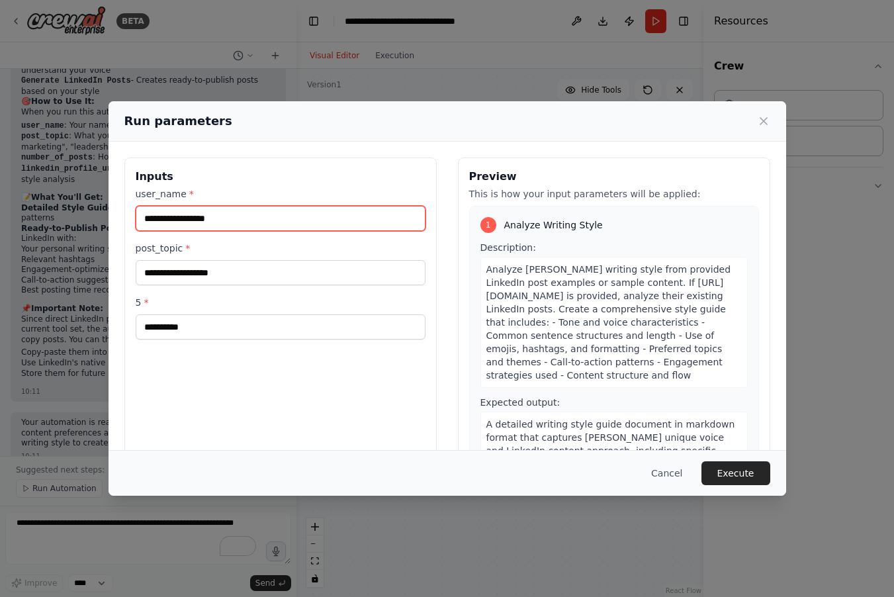
click at [293, 217] on input "user_name *" at bounding box center [281, 218] width 290 height 25
type input "*****"
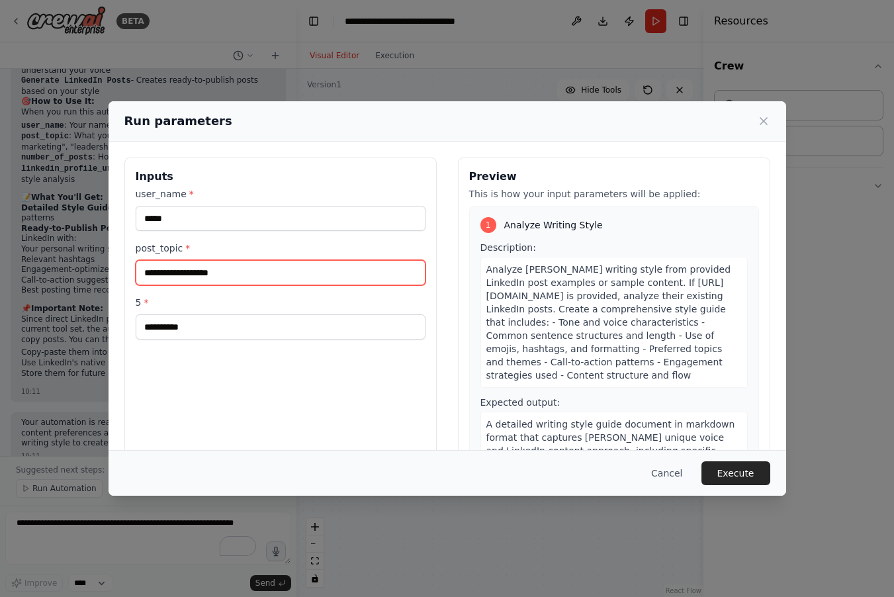
click at [265, 273] on input "post_topic *" at bounding box center [281, 272] width 290 height 25
type input "**********"
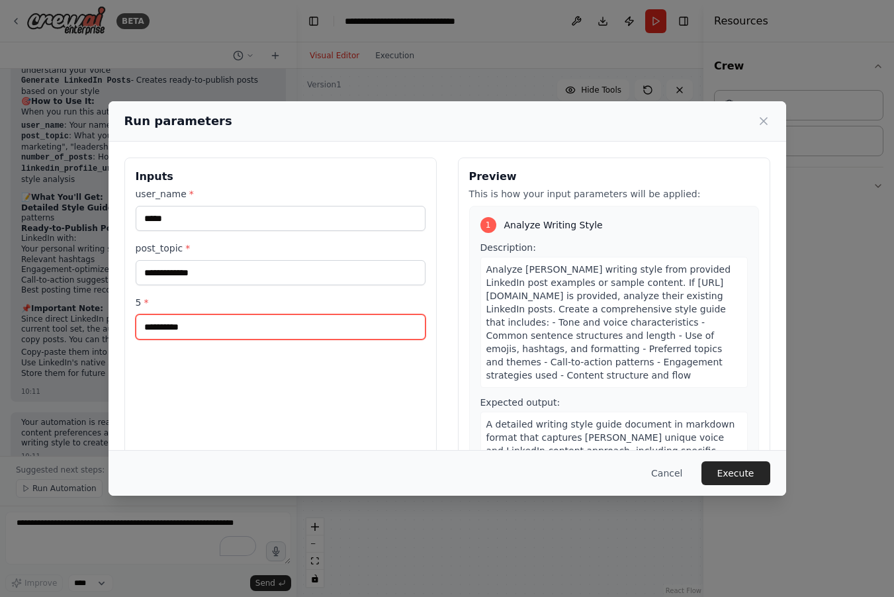
click at [232, 324] on input "5 *" at bounding box center [281, 326] width 290 height 25
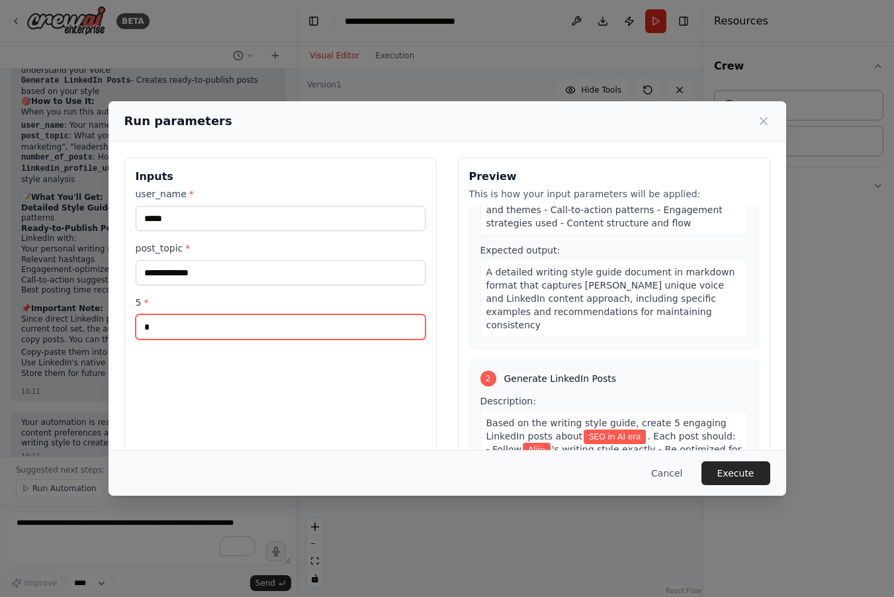
scroll to position [0, 0]
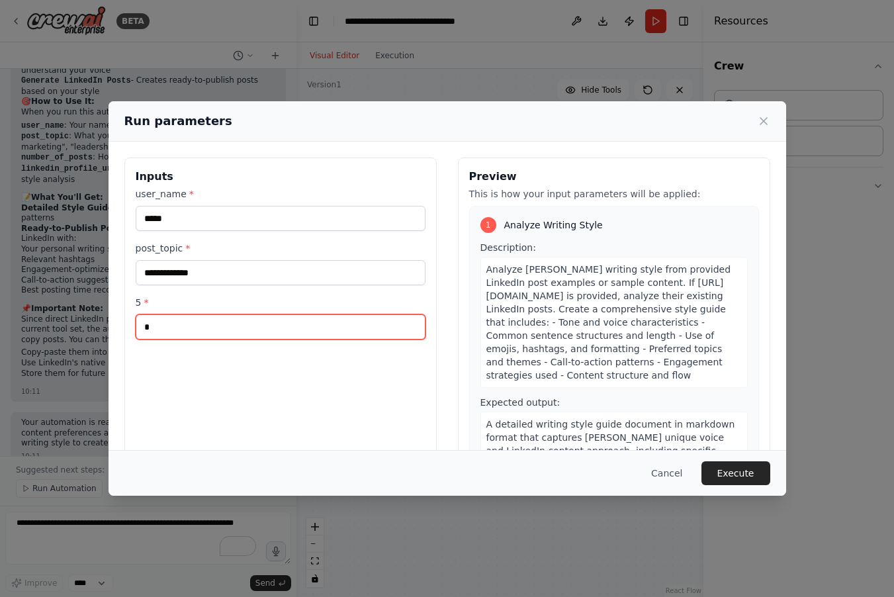
type input "*"
click at [745, 475] on button "Execute" at bounding box center [736, 473] width 69 height 24
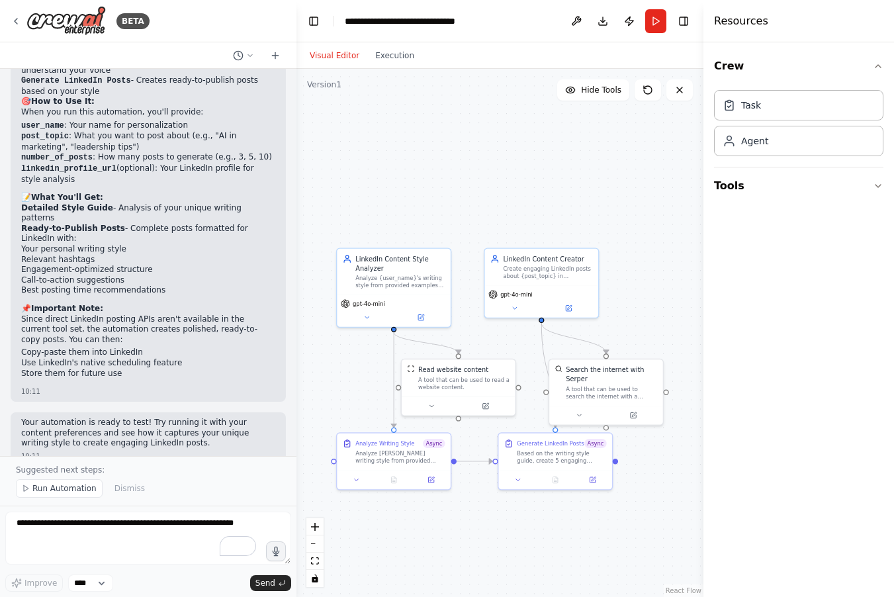
click at [350, 56] on button "Visual Editor" at bounding box center [335, 56] width 66 height 16
click at [400, 55] on button "Execution" at bounding box center [394, 56] width 55 height 16
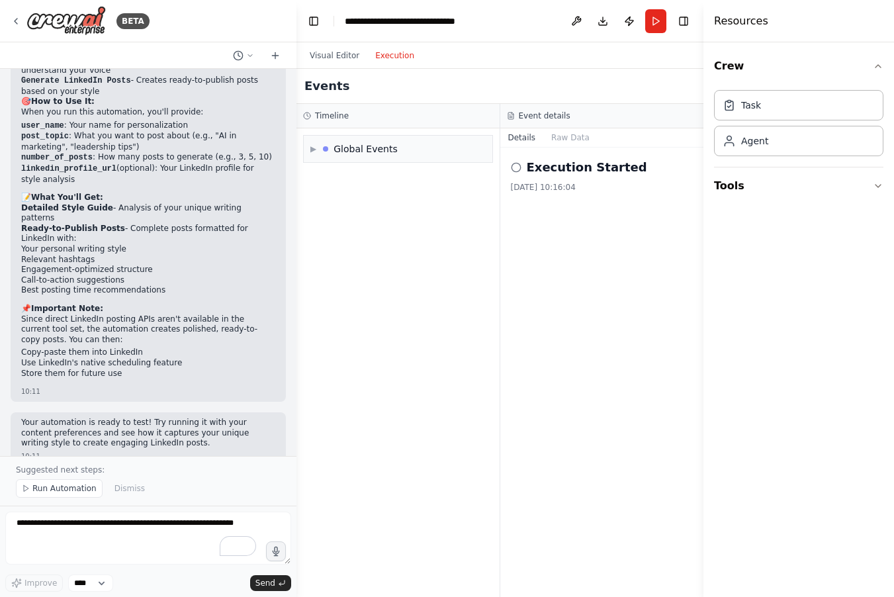
click at [513, 167] on icon at bounding box center [516, 167] width 11 height 11
click at [404, 142] on div "▶ Global Events" at bounding box center [398, 149] width 189 height 26
click at [341, 197] on span "Execution Failed" at bounding box center [358, 200] width 65 height 11
click at [565, 169] on h2 "Execution Failed" at bounding box center [582, 167] width 111 height 19
click at [334, 42] on div "Visual Editor Execution" at bounding box center [362, 55] width 120 height 26
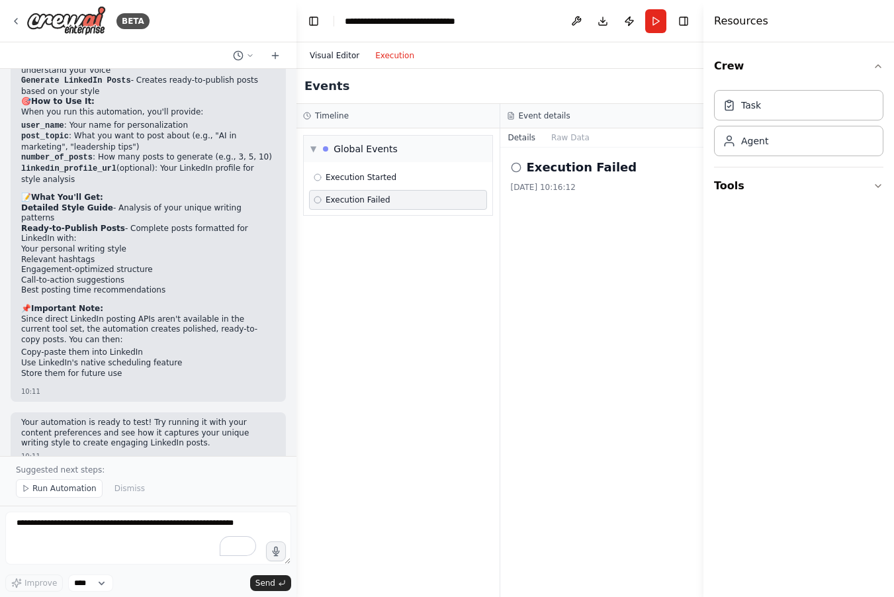
click at [333, 55] on button "Visual Editor" at bounding box center [335, 56] width 66 height 16
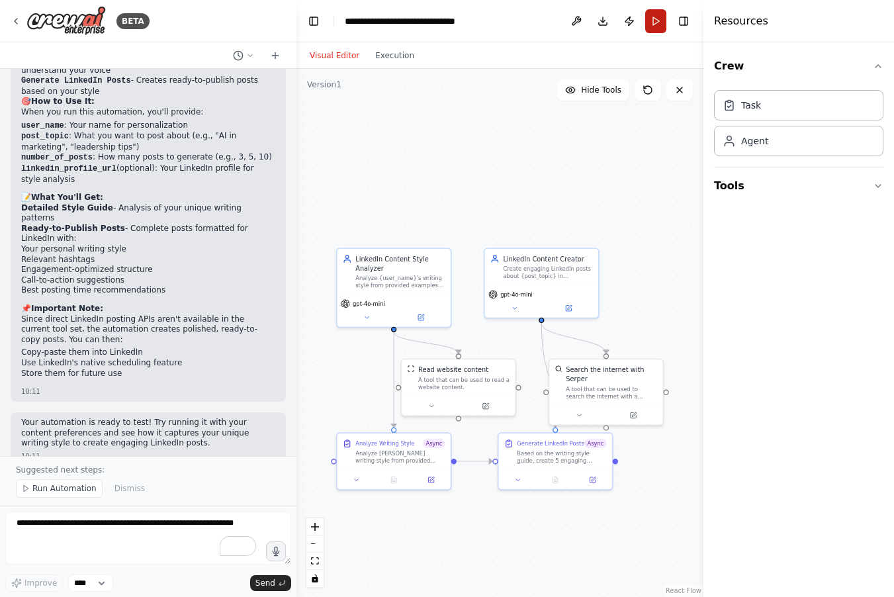
click at [650, 25] on button "Run" at bounding box center [655, 21] width 21 height 24
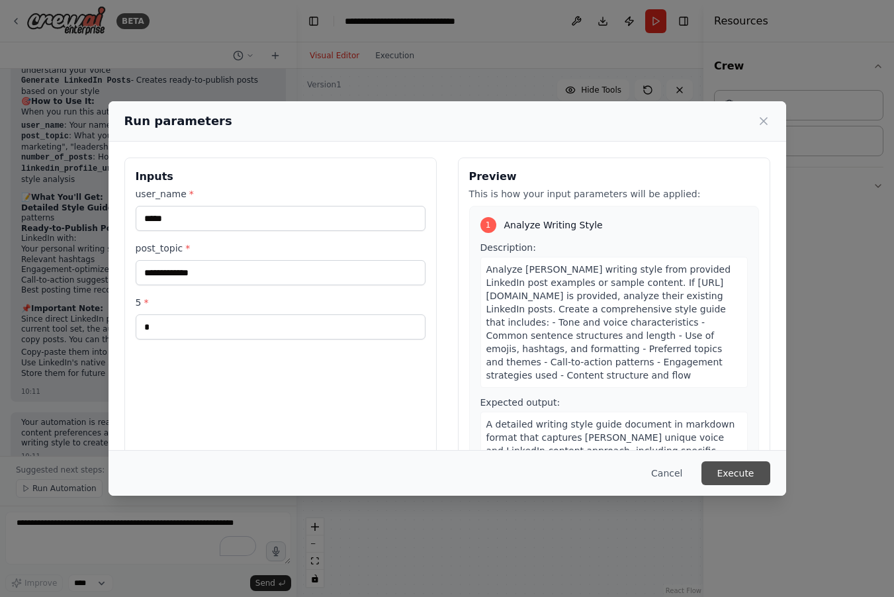
click at [738, 479] on button "Execute" at bounding box center [736, 473] width 69 height 24
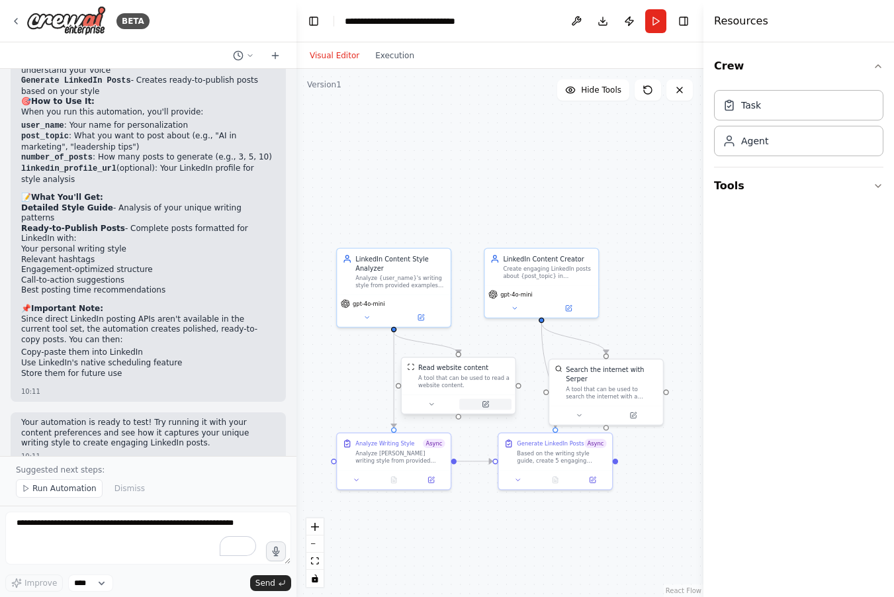
click at [489, 403] on button at bounding box center [485, 403] width 52 height 11
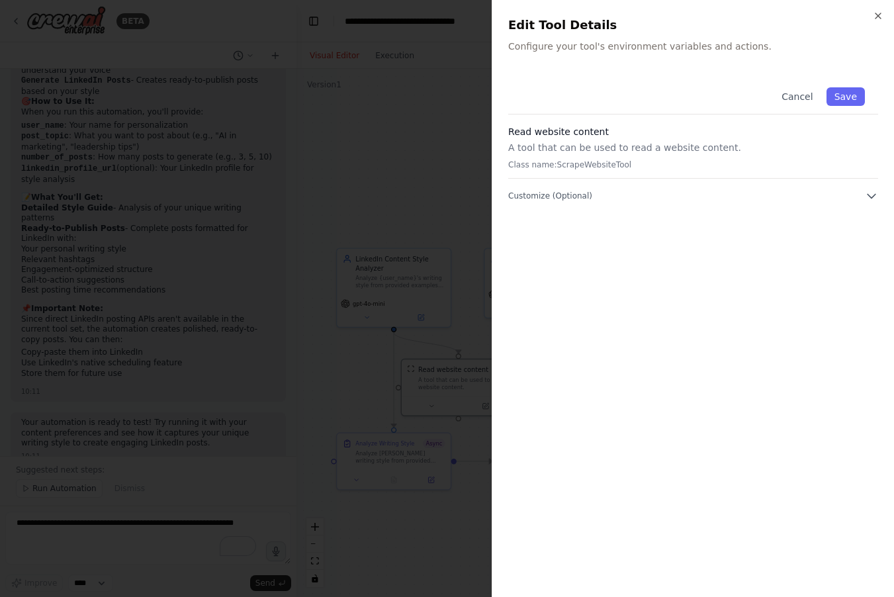
click at [761, 181] on div "Cancel Save Read website content A tool that can be used to read a website cont…" at bounding box center [693, 138] width 370 height 128
click at [859, 189] on button "Customize (Optional)" at bounding box center [693, 195] width 370 height 13
click at [877, 15] on icon "button" at bounding box center [878, 15] width 5 height 5
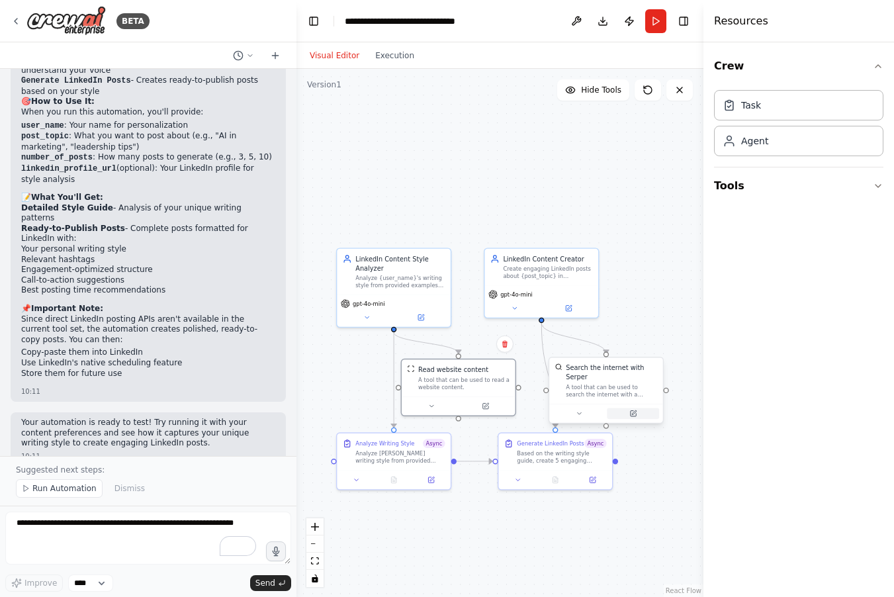
click at [631, 411] on icon at bounding box center [633, 413] width 5 height 5
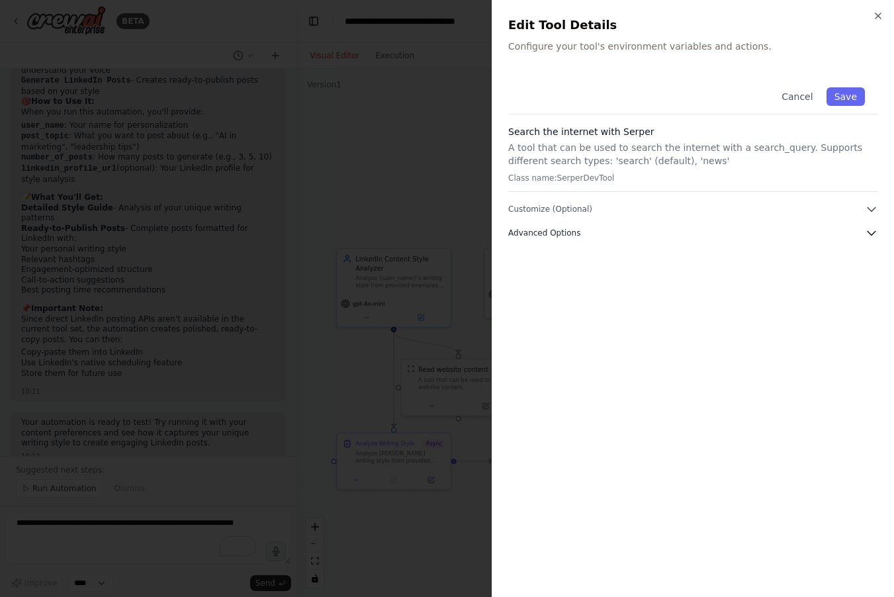
click at [677, 232] on button "Advanced Options" at bounding box center [693, 232] width 370 height 13
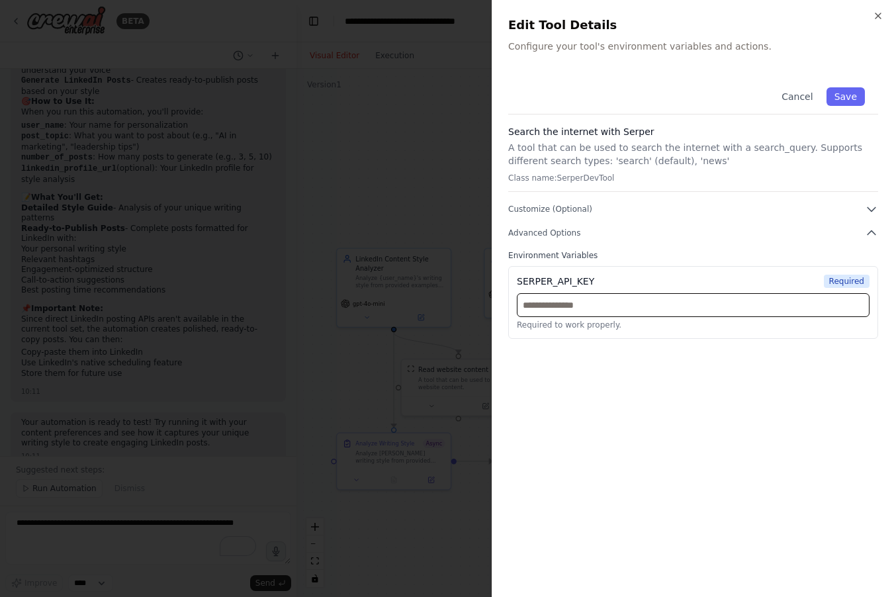
click at [606, 308] on input "text" at bounding box center [693, 305] width 353 height 24
drag, startPoint x: 518, startPoint y: 280, endPoint x: 620, endPoint y: 281, distance: 102.6
click at [620, 281] on div "SERPER_API_KEY Required" at bounding box center [693, 281] width 353 height 13
copy div "SERPER_API_KEY"
click at [672, 240] on div "Cancel Save Search the internet with [PERSON_NAME] A tool that can be used to s…" at bounding box center [693, 206] width 370 height 265
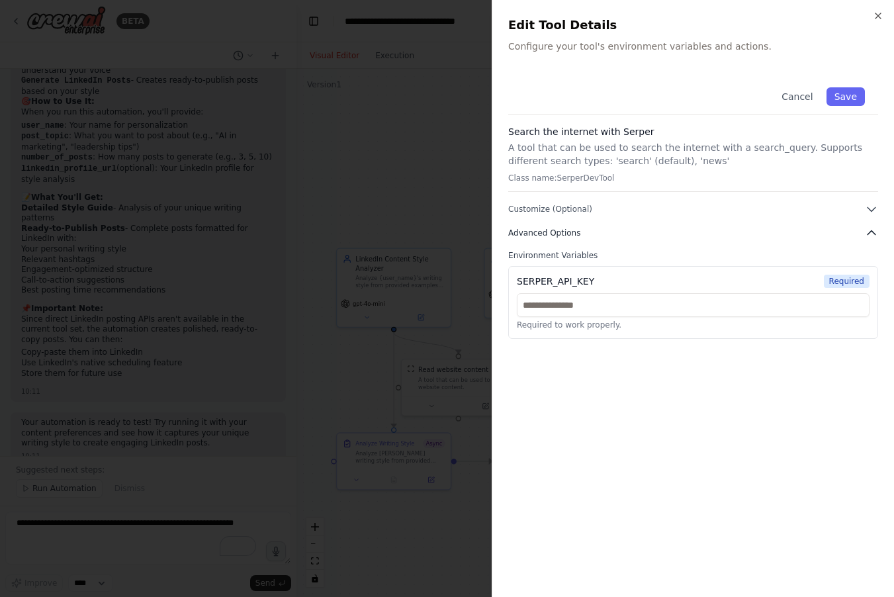
click at [867, 231] on icon "button" at bounding box center [871, 232] width 13 height 13
click at [862, 207] on button "Customize (Optional)" at bounding box center [693, 209] width 370 height 13
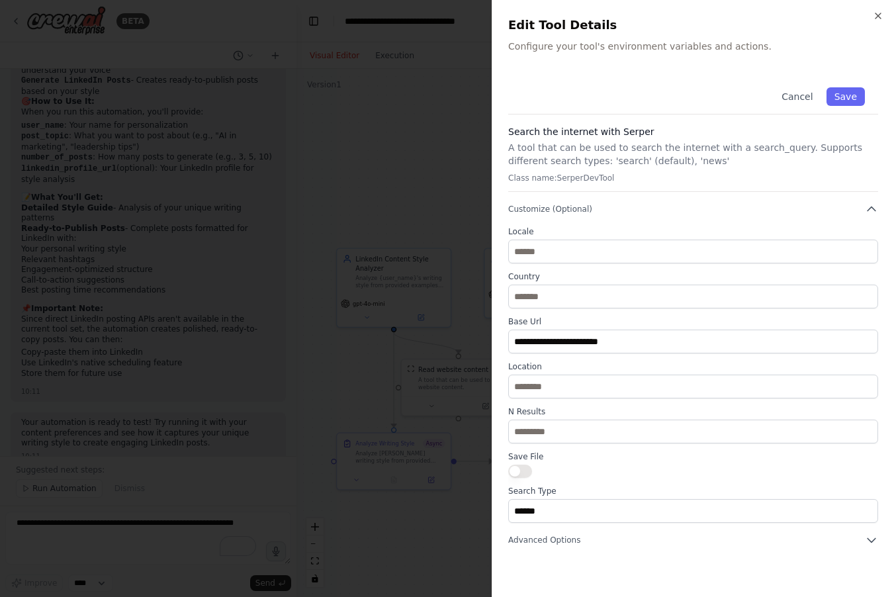
click at [876, 21] on h2 "Edit Tool Details" at bounding box center [693, 25] width 370 height 19
click at [876, 20] on icon "button" at bounding box center [878, 16] width 11 height 11
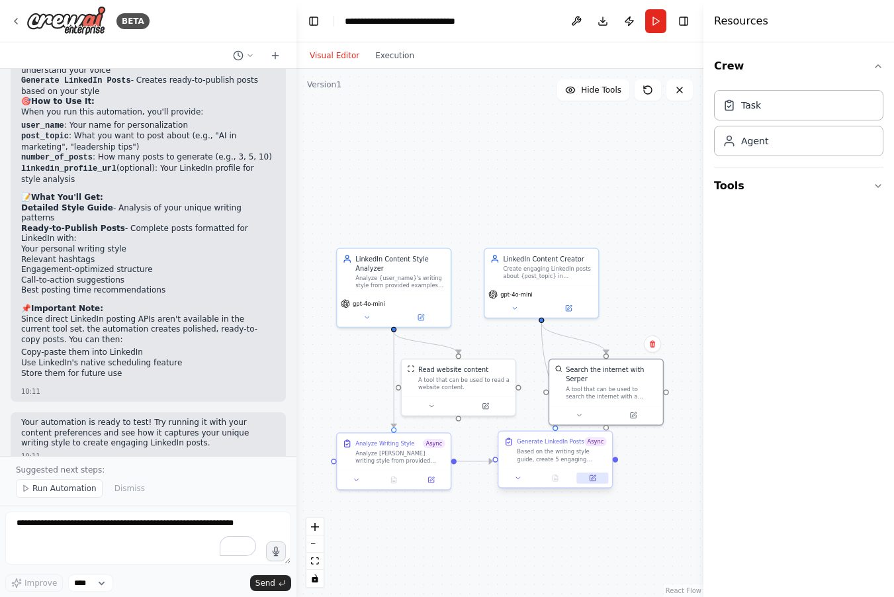
click at [596, 479] on icon at bounding box center [592, 478] width 7 height 7
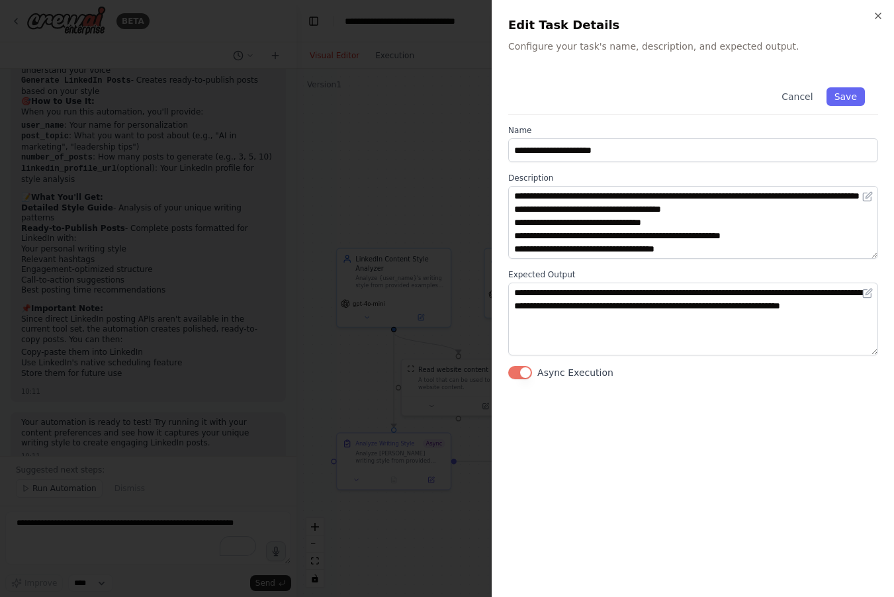
click at [528, 372] on button "Async Execution" at bounding box center [520, 372] width 24 height 13
click at [862, 92] on button "Save" at bounding box center [846, 96] width 38 height 19
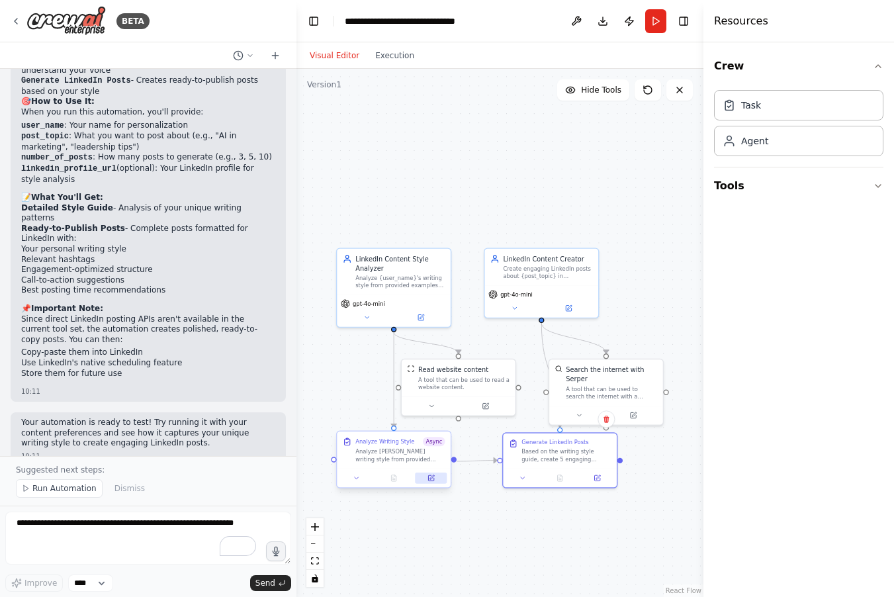
click at [425, 479] on button at bounding box center [431, 478] width 32 height 11
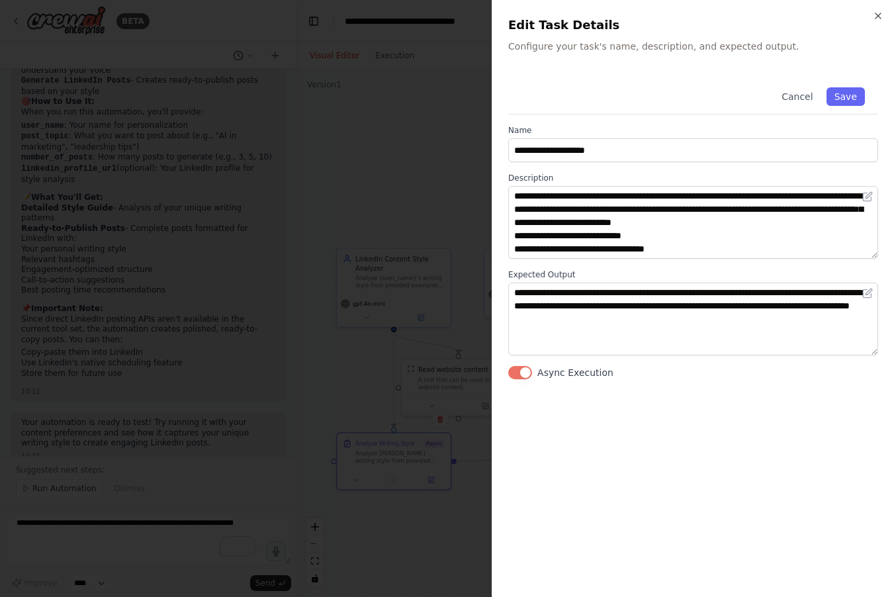
click at [526, 372] on button "Async Execution" at bounding box center [520, 372] width 24 height 13
click at [847, 101] on button "Save" at bounding box center [846, 96] width 38 height 19
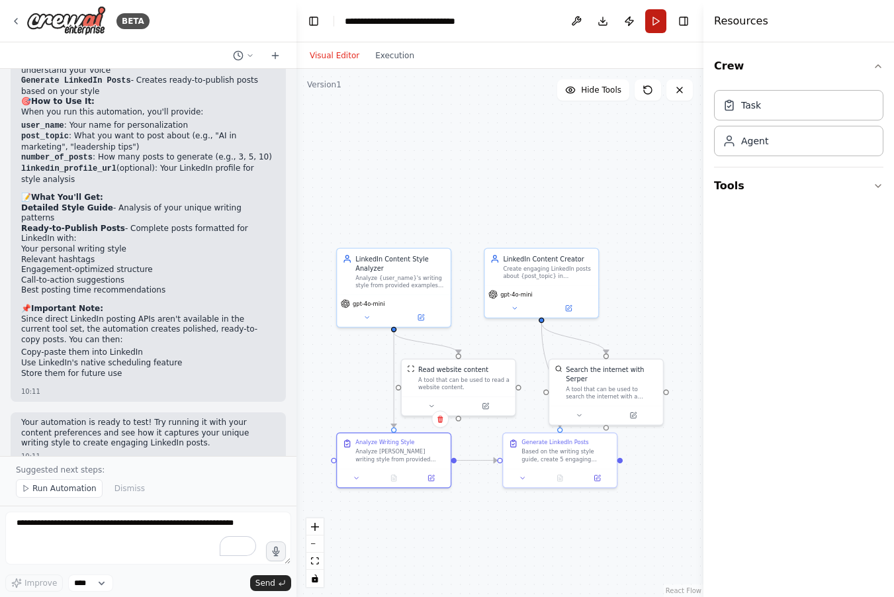
click at [658, 18] on button "Run" at bounding box center [655, 21] width 21 height 24
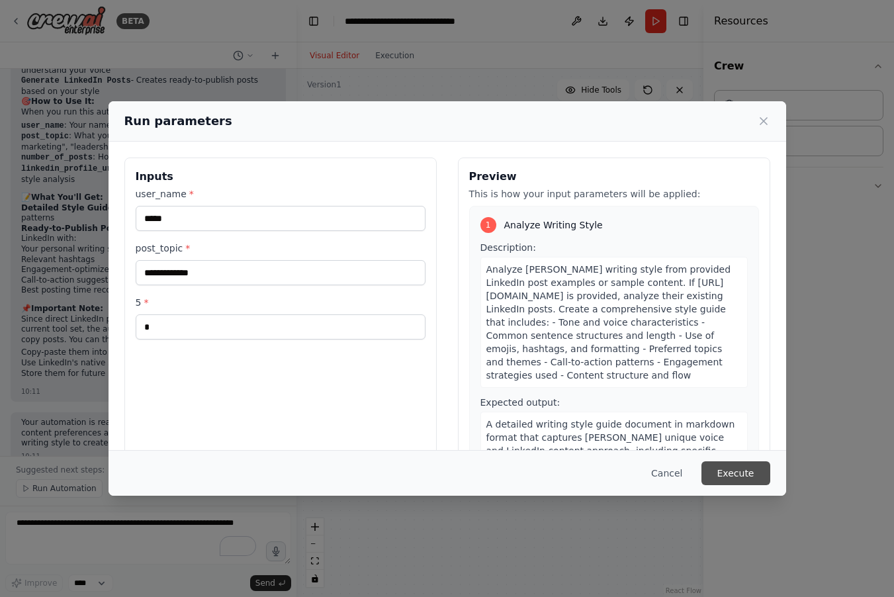
click at [717, 473] on button "Execute" at bounding box center [736, 473] width 69 height 24
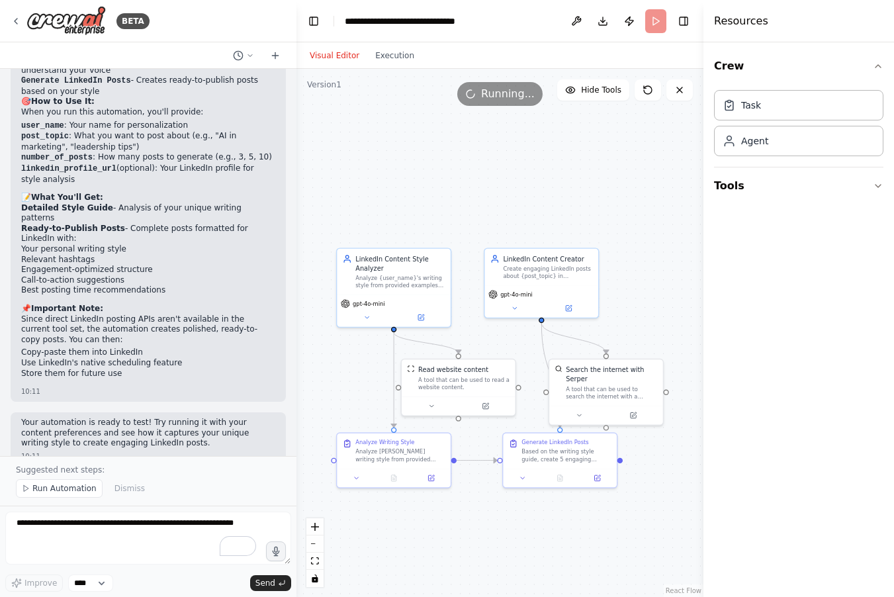
click at [360, 58] on button "Visual Editor" at bounding box center [335, 56] width 66 height 16
click at [391, 56] on button "Execution" at bounding box center [394, 56] width 55 height 16
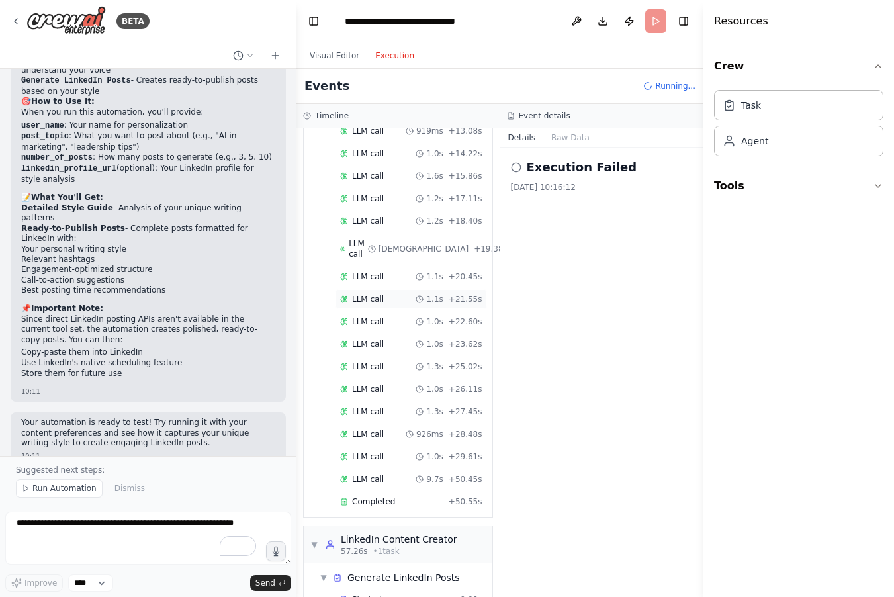
scroll to position [398, 0]
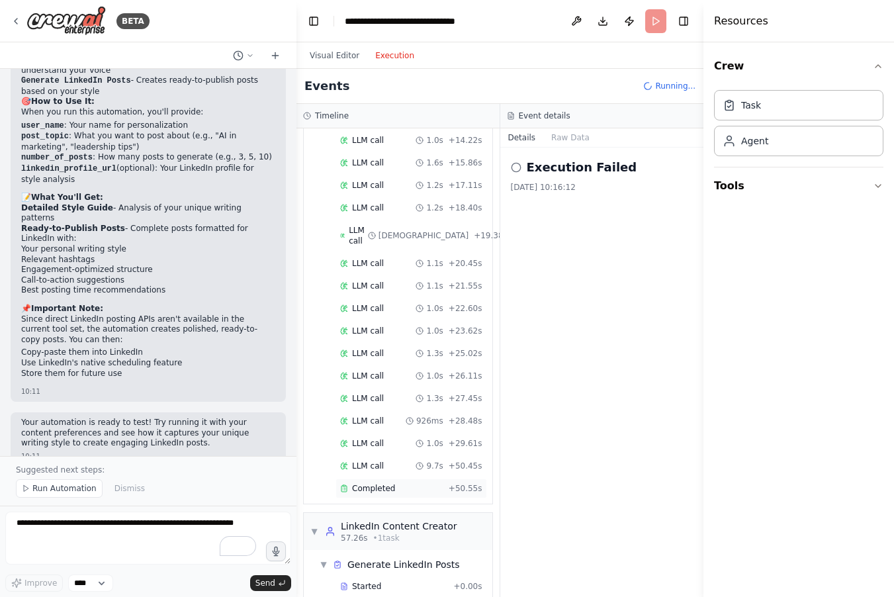
click at [411, 483] on div "Completed" at bounding box center [391, 488] width 103 height 11
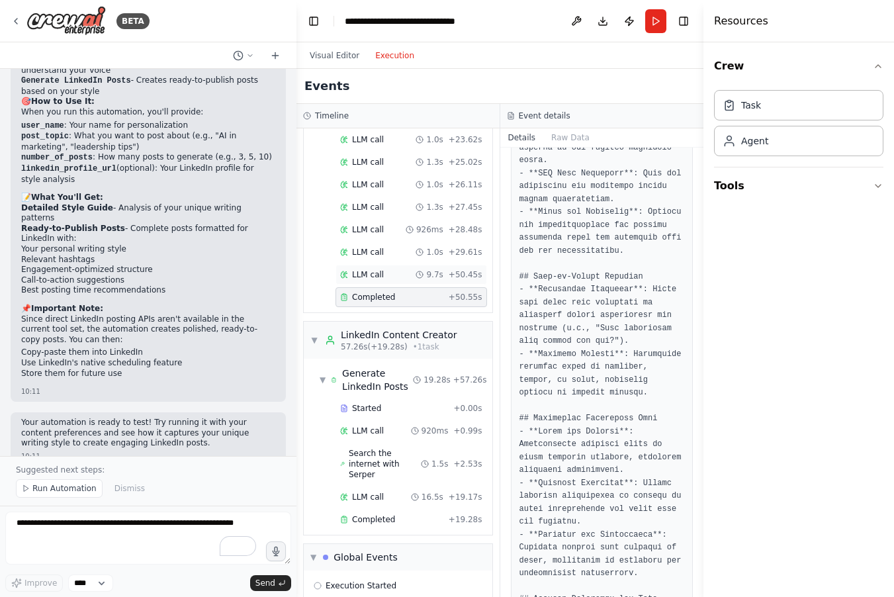
scroll to position [594, 0]
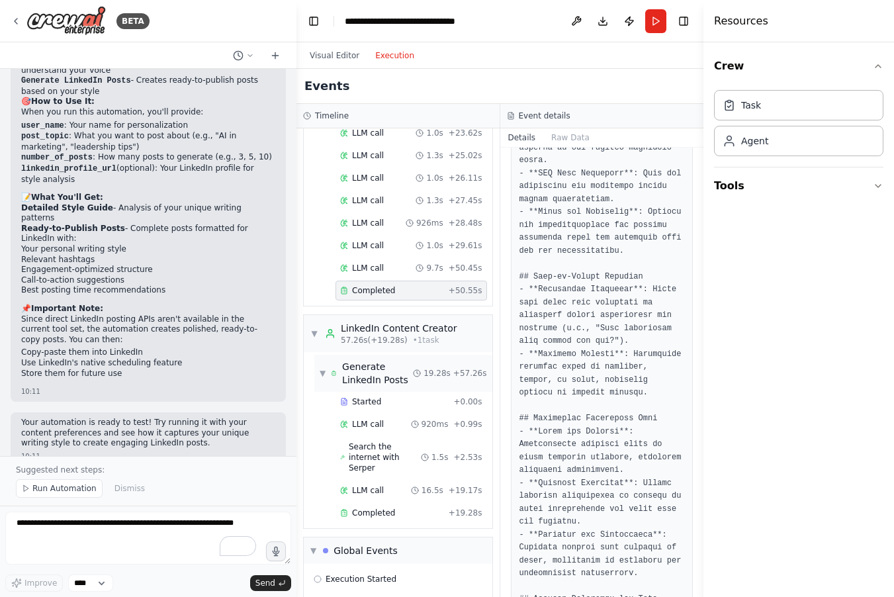
click at [397, 365] on div "Generate LinkedIn Posts" at bounding box center [377, 373] width 71 height 26
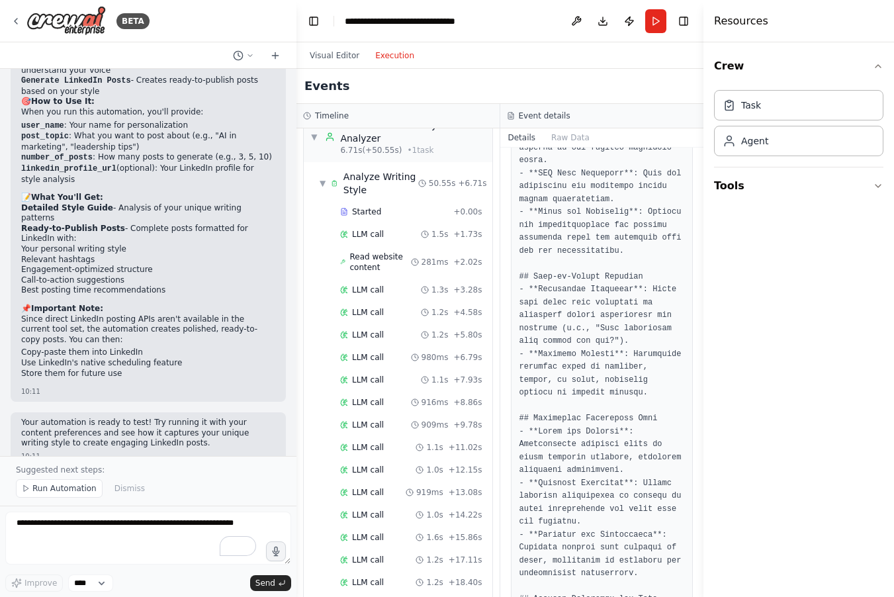
scroll to position [21, 0]
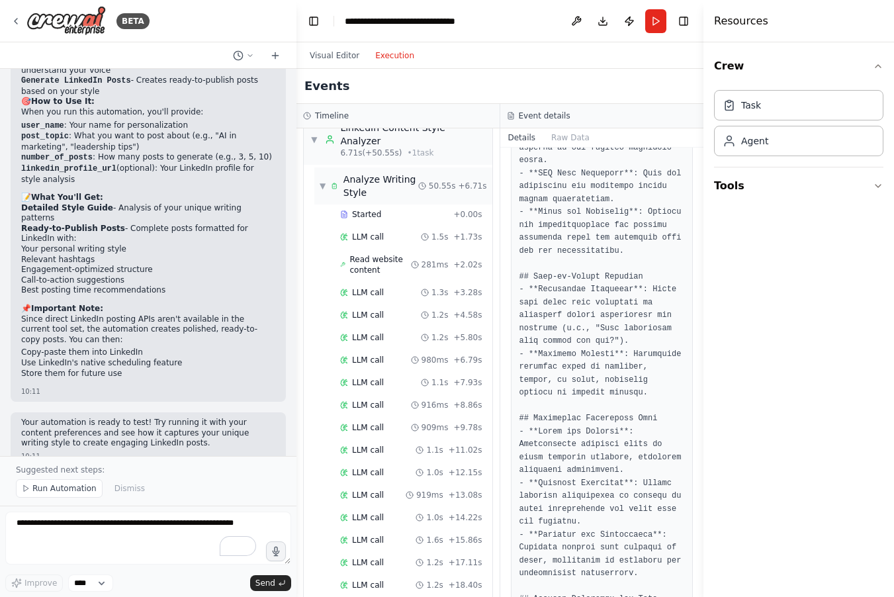
click at [361, 187] on div "Analyze Writing Style" at bounding box center [381, 186] width 75 height 26
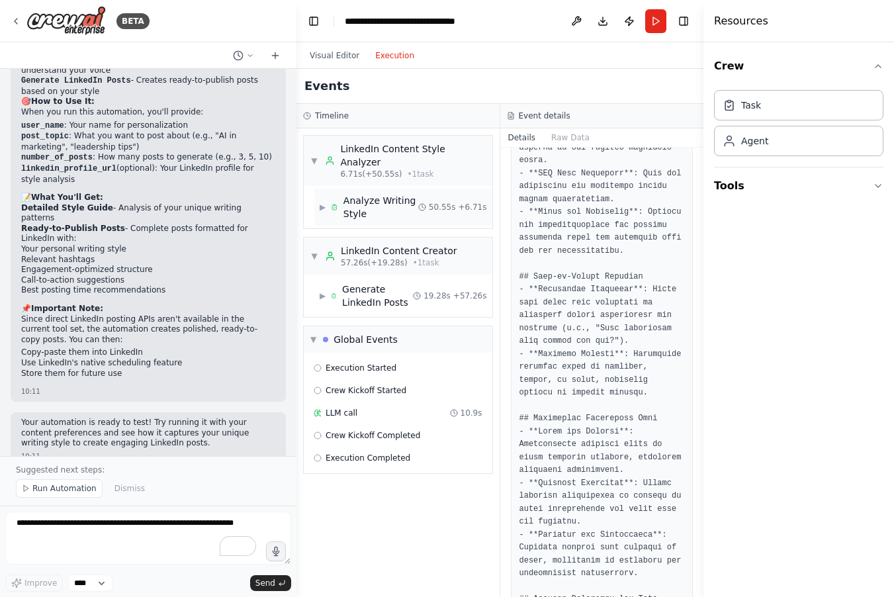
scroll to position [0, 0]
click at [344, 53] on button "Visual Editor" at bounding box center [335, 56] width 66 height 16
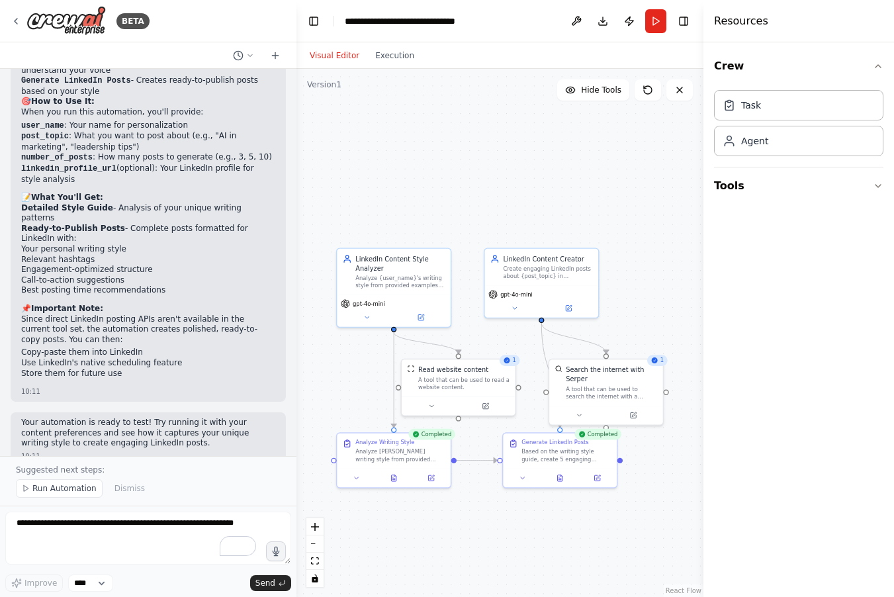
click at [419, 50] on div "Visual Editor Execution" at bounding box center [500, 55] width 407 height 26
click at [403, 50] on button "Execution" at bounding box center [394, 56] width 55 height 16
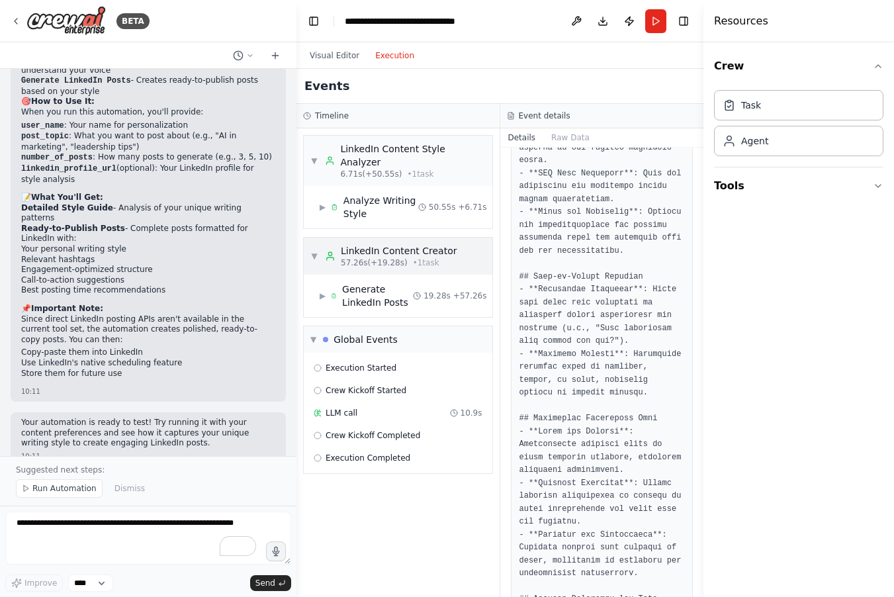
click at [421, 244] on div "LinkedIn Content Creator" at bounding box center [399, 250] width 116 height 13
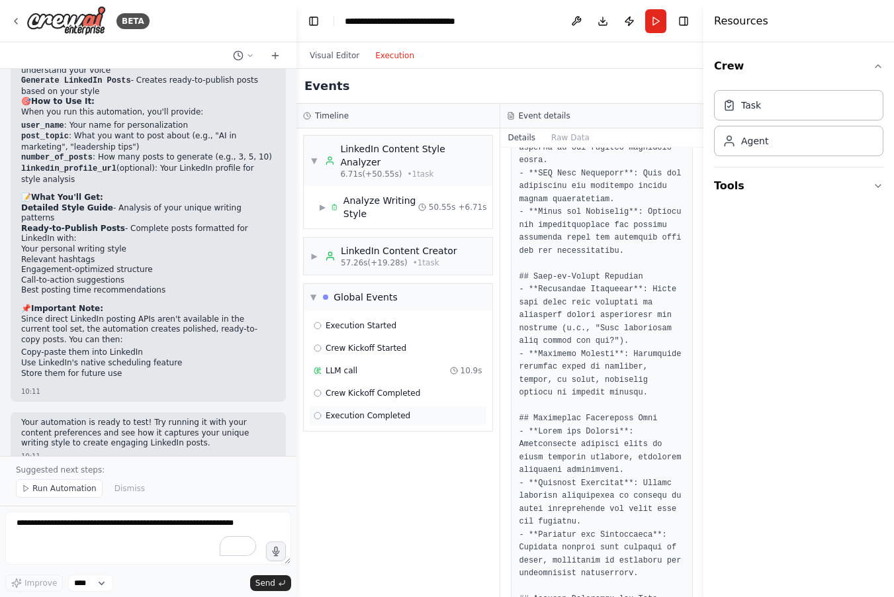
click at [364, 410] on span "Execution Completed" at bounding box center [368, 415] width 85 height 11
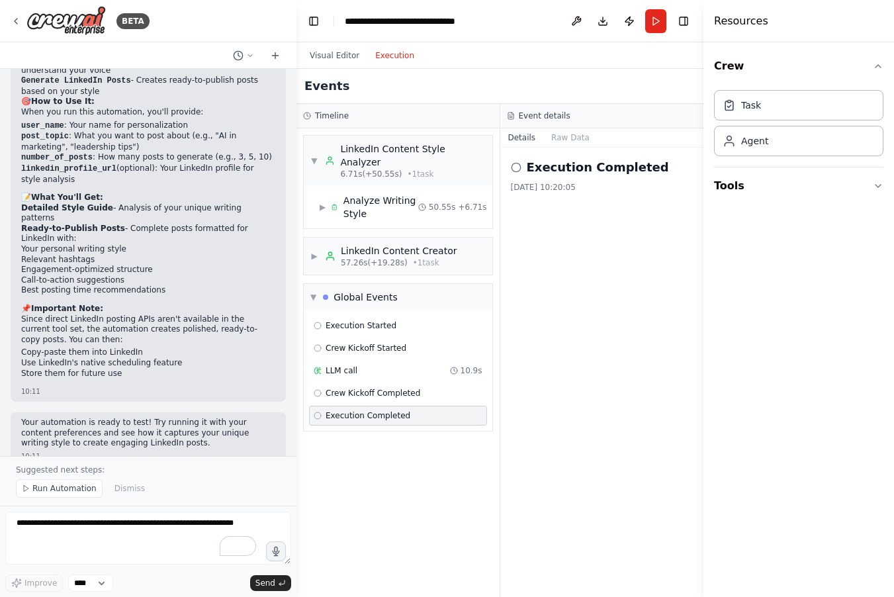
click at [514, 166] on icon at bounding box center [516, 167] width 11 height 11
click at [515, 163] on icon at bounding box center [516, 167] width 11 height 11
click at [565, 138] on button "Raw Data" at bounding box center [570, 137] width 54 height 19
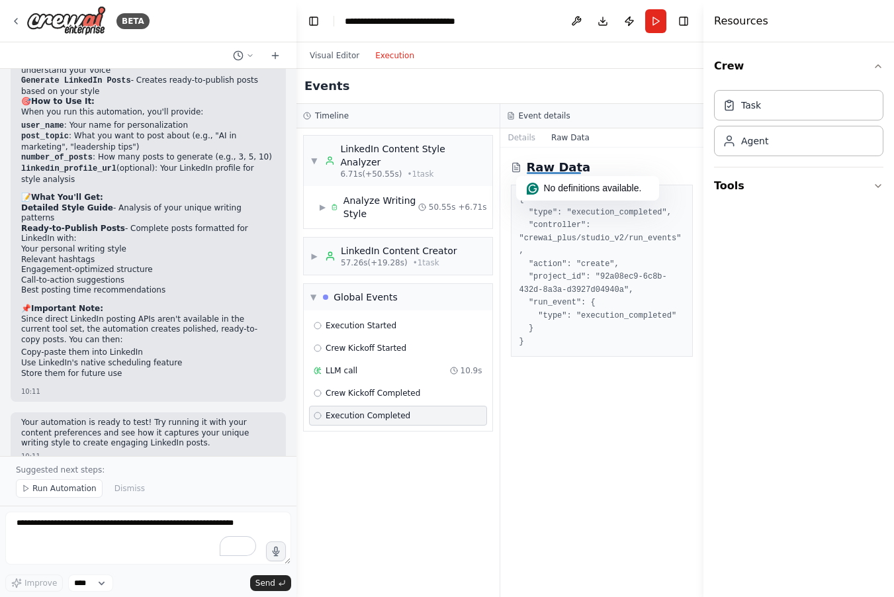
click at [600, 395] on div "Raw Data { "type": "execution_completed", "controller": "crewai_plus/studio_v2/…" at bounding box center [602, 372] width 204 height 449
click at [792, 182] on button "Tools" at bounding box center [798, 185] width 169 height 37
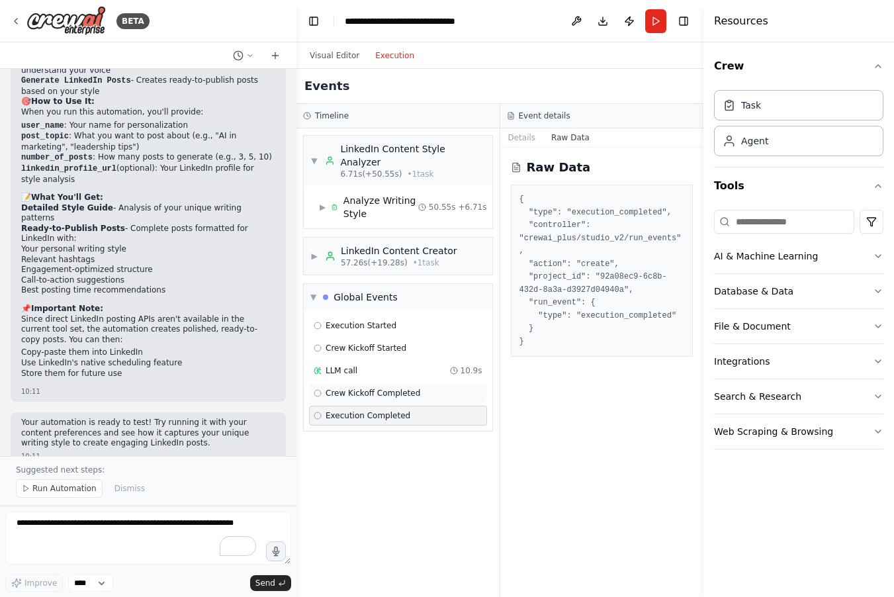
click at [369, 388] on span "Crew Kickoff Completed" at bounding box center [373, 393] width 95 height 11
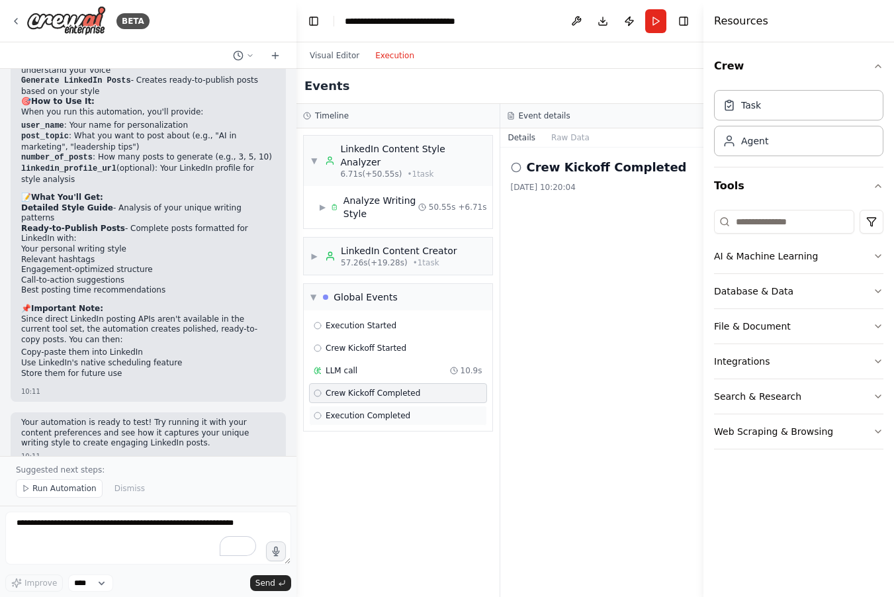
click at [360, 410] on span "Execution Completed" at bounding box center [368, 415] width 85 height 11
click at [347, 365] on span "LLM call" at bounding box center [342, 370] width 32 height 11
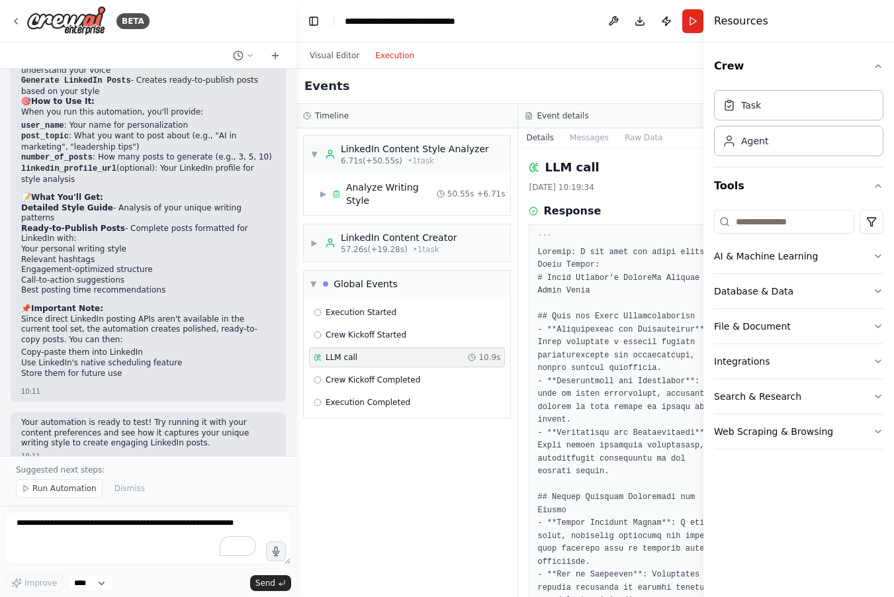
click at [682, 24] on button "Run" at bounding box center [692, 21] width 21 height 24
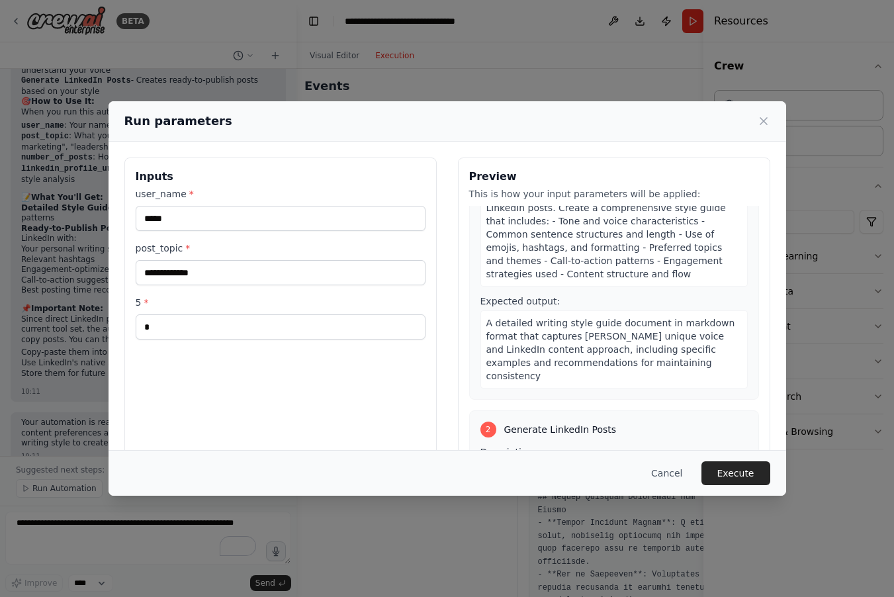
scroll to position [320, 0]
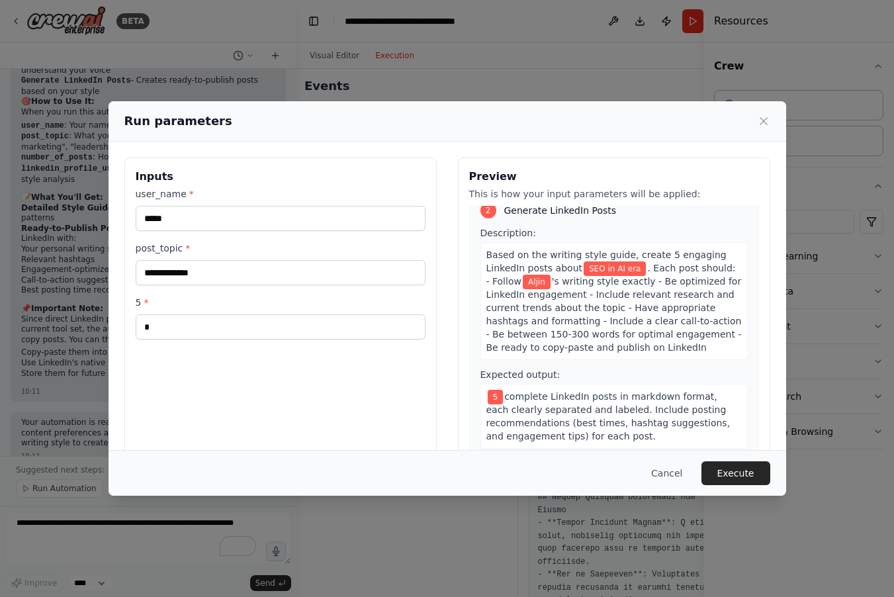
click at [653, 471] on button "Cancel" at bounding box center [667, 473] width 52 height 24
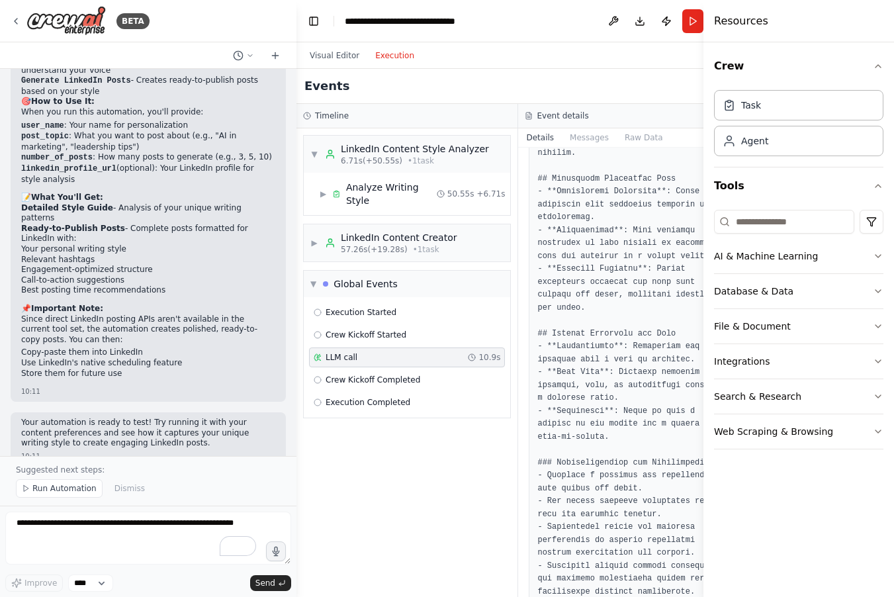
scroll to position [1500, 0]
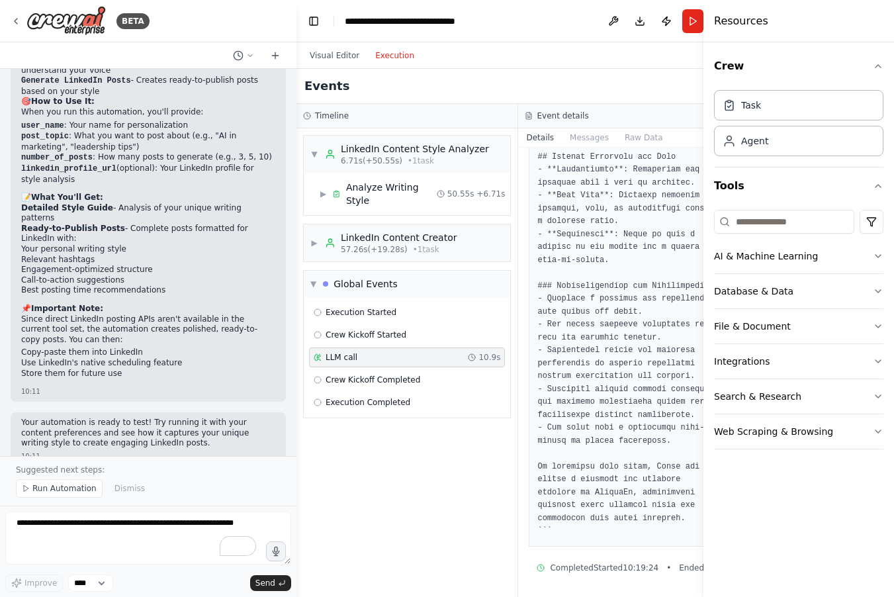
click at [557, 568] on div "Completed Started 10:19:24 • Ended 10:19:34 • 11 s" at bounding box center [629, 568] width 185 height 11
click at [594, 564] on span "Started 10:19:24" at bounding box center [626, 568] width 65 height 11
click at [601, 563] on span "Started 10:19:24" at bounding box center [626, 568] width 65 height 11
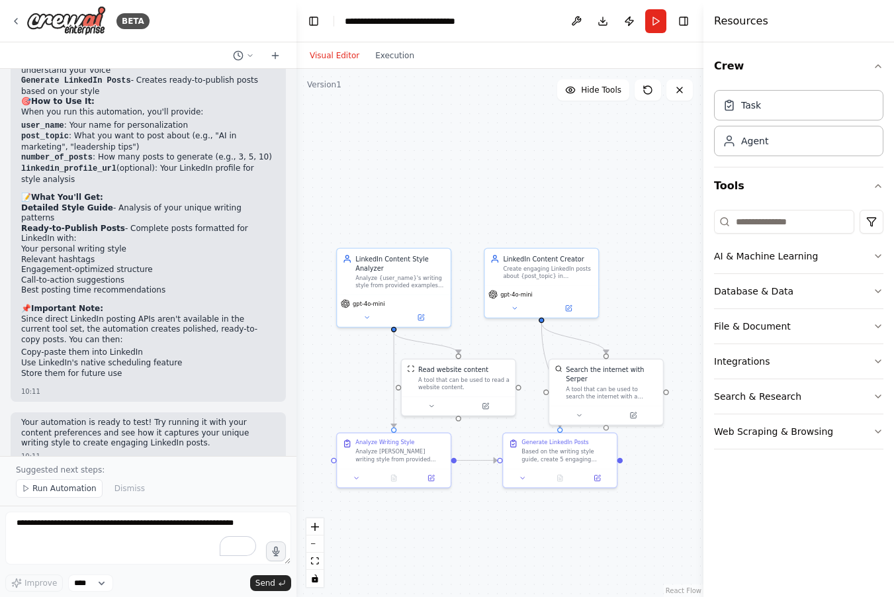
click at [324, 50] on button "Visual Editor" at bounding box center [335, 56] width 66 height 16
click at [594, 21] on button "Download" at bounding box center [602, 21] width 21 height 24
